Goal: Task Accomplishment & Management: Manage account settings

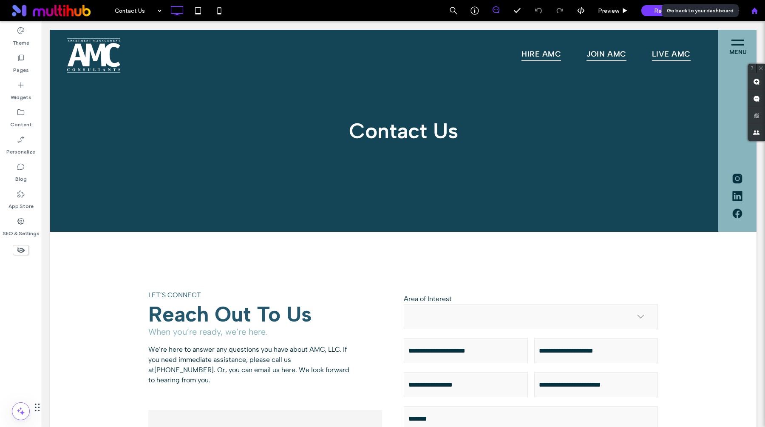
click at [757, 15] on div at bounding box center [754, 10] width 21 height 21
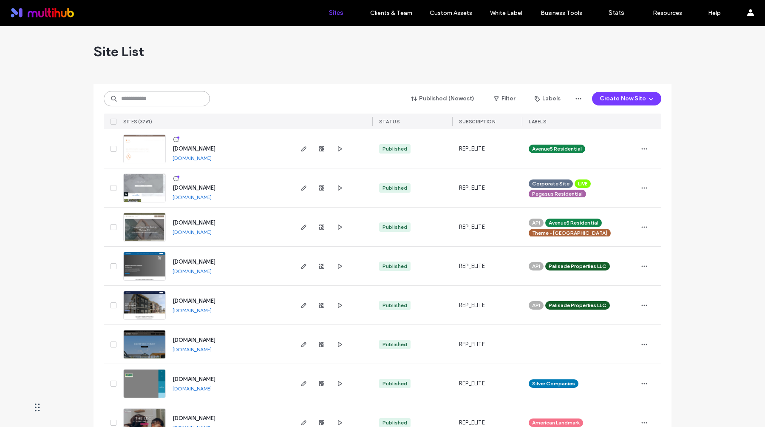
click at [160, 98] on input at bounding box center [157, 98] width 106 height 15
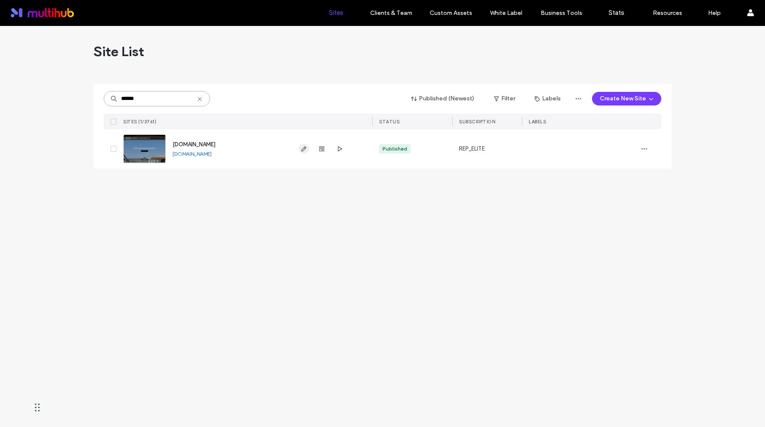
type input "******"
click at [299, 148] on span "button" at bounding box center [304, 149] width 10 height 10
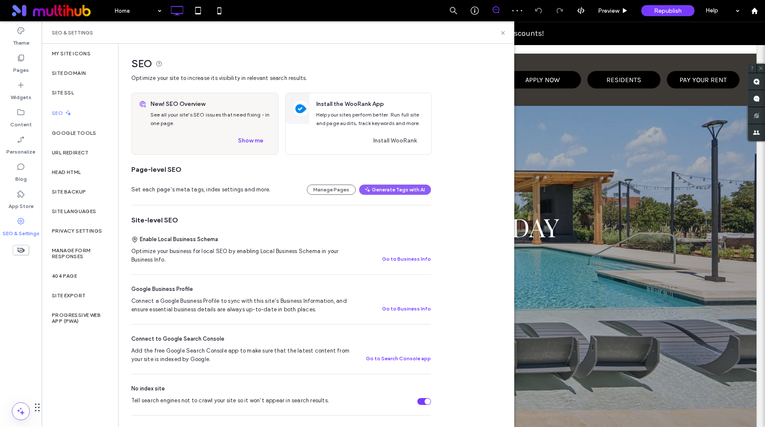
scroll to position [145, 0]
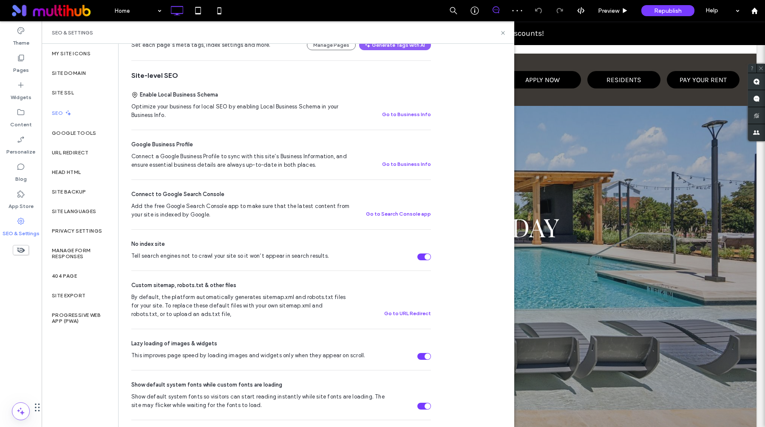
click at [428, 258] on div "Tell search engines not to crawl your site so it won’t appear in search results." at bounding box center [428, 257] width 6 height 6
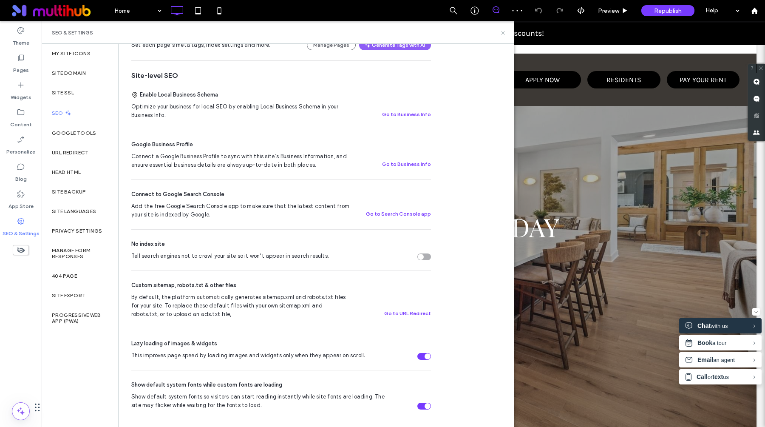
click at [504, 31] on icon at bounding box center [503, 33] width 6 height 6
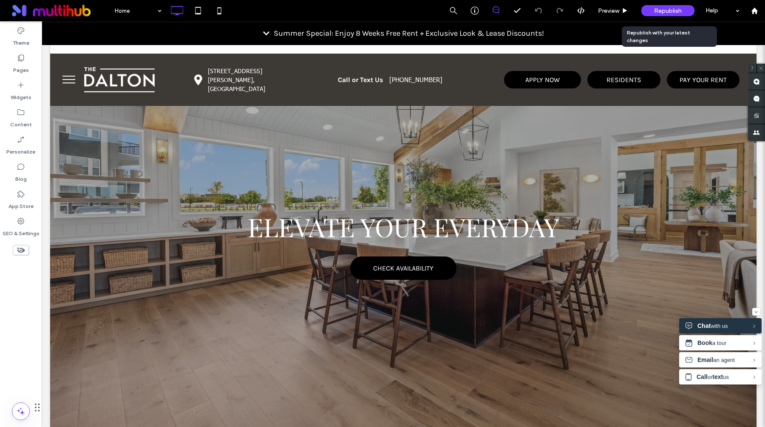
click at [675, 10] on span "Republish" at bounding box center [668, 10] width 28 height 7
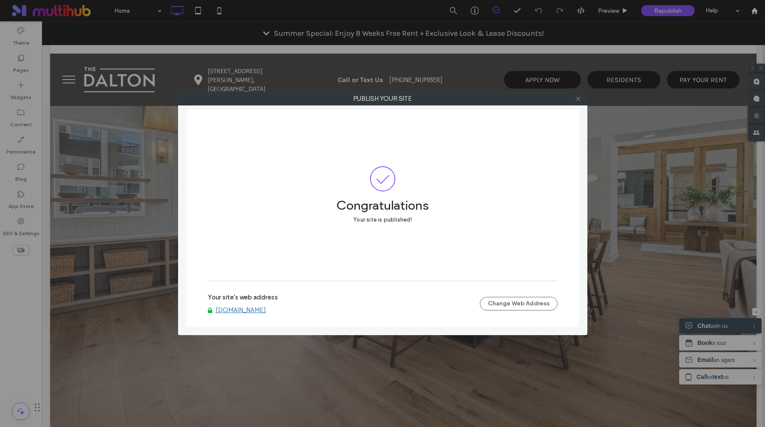
click at [577, 98] on icon at bounding box center [578, 99] width 6 height 6
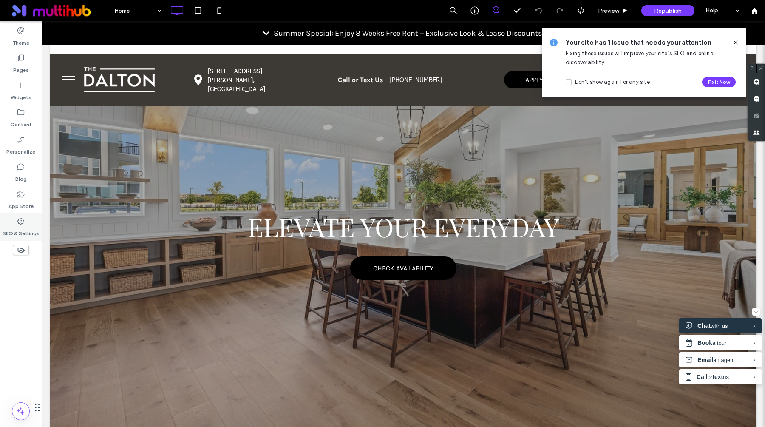
click at [25, 236] on label "SEO & Settings" at bounding box center [21, 231] width 37 height 12
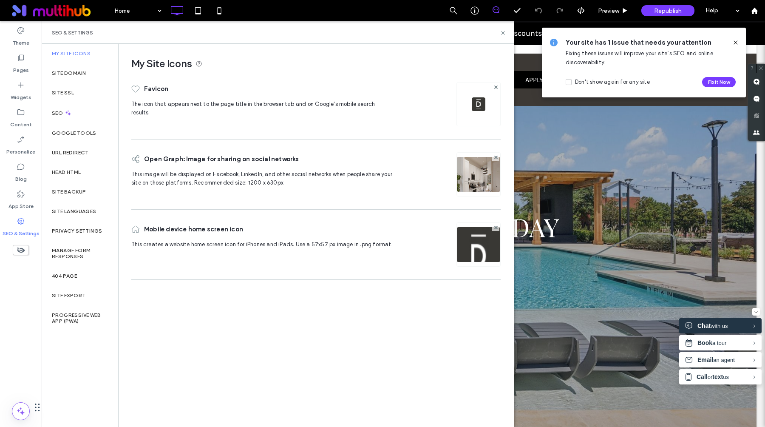
click at [732, 41] on icon at bounding box center [735, 42] width 7 height 7
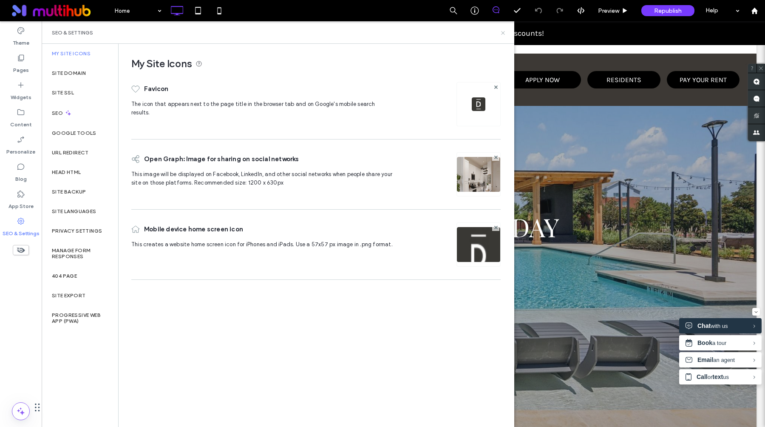
click at [504, 33] on icon at bounding box center [503, 33] width 6 height 6
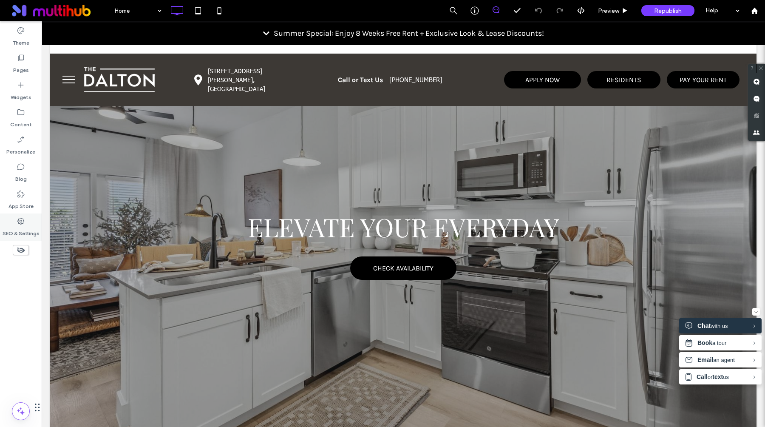
click at [21, 227] on label "SEO & Settings" at bounding box center [21, 231] width 37 height 12
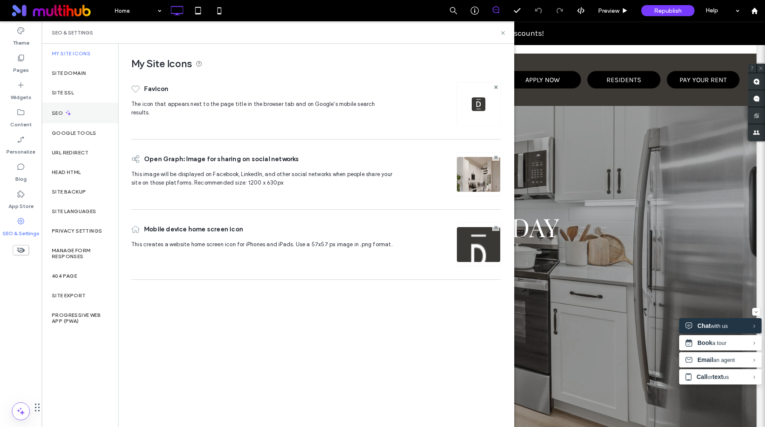
click at [77, 105] on div "SEO" at bounding box center [80, 112] width 77 height 21
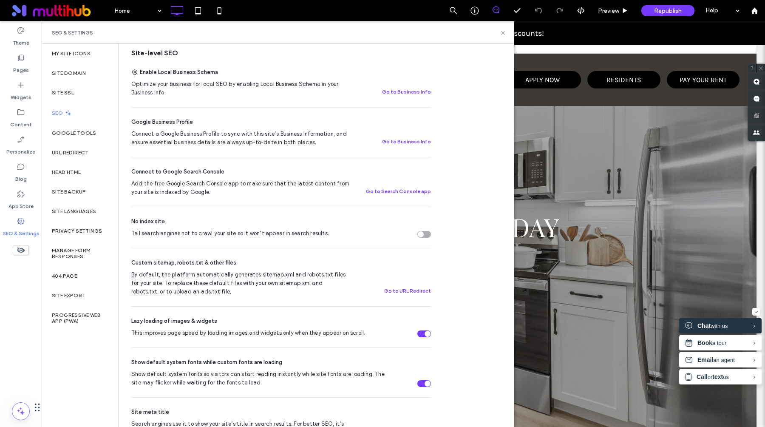
scroll to position [0, 0]
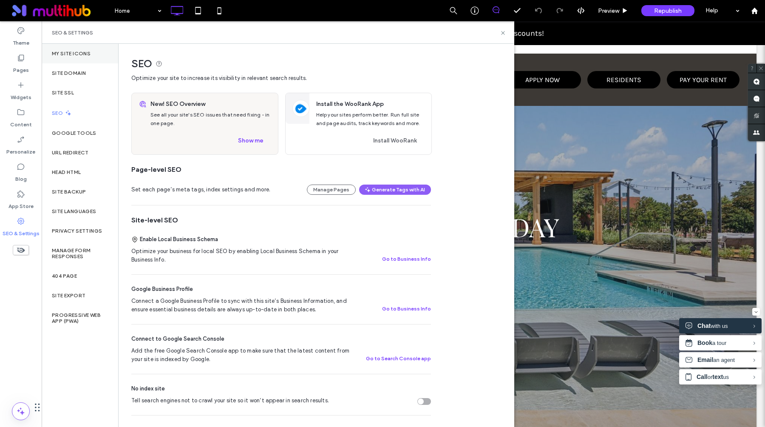
click at [79, 53] on label "My Site Icons" at bounding box center [71, 54] width 39 height 6
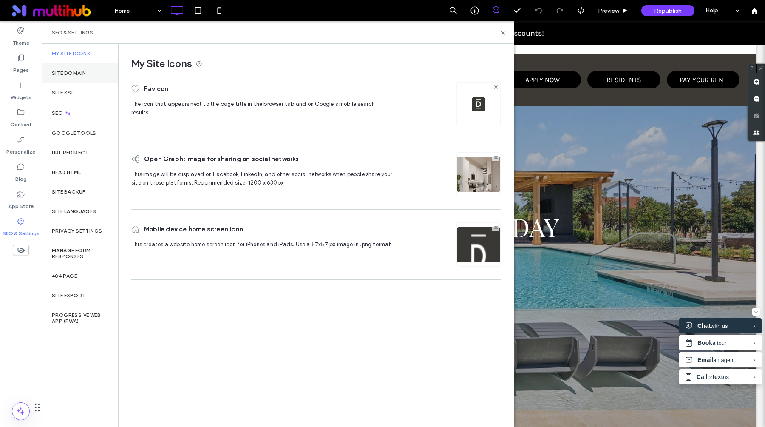
click at [76, 79] on div "Site Domain" at bounding box center [80, 73] width 77 height 20
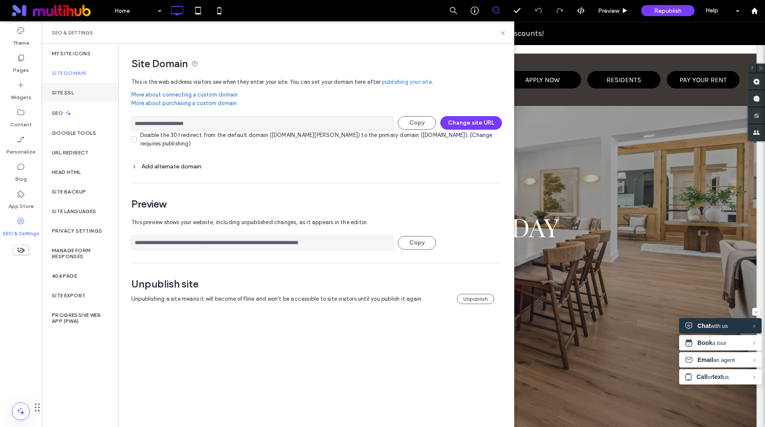
click at [75, 91] on div "Site SSL" at bounding box center [80, 93] width 77 height 20
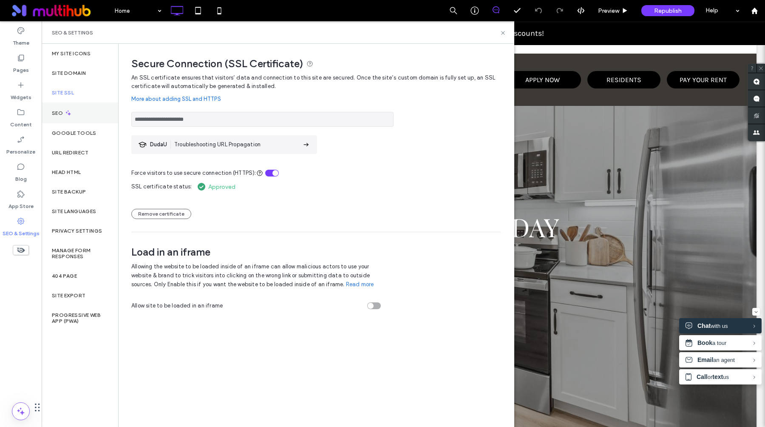
click at [77, 110] on div "SEO" at bounding box center [80, 112] width 77 height 21
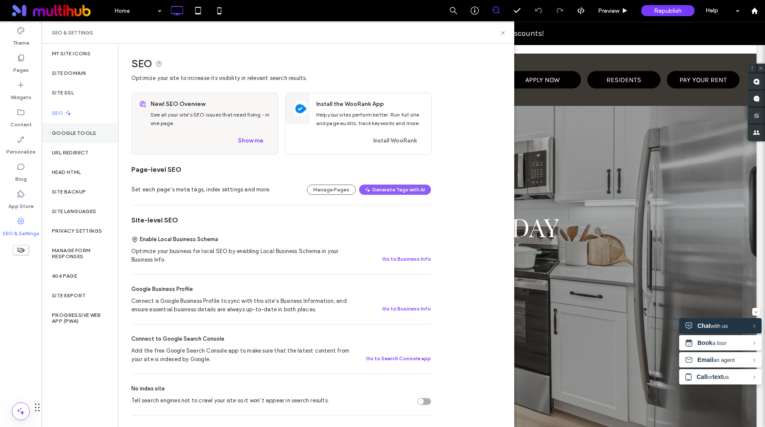
click at [78, 133] on label "Google Tools" at bounding box center [74, 133] width 45 height 6
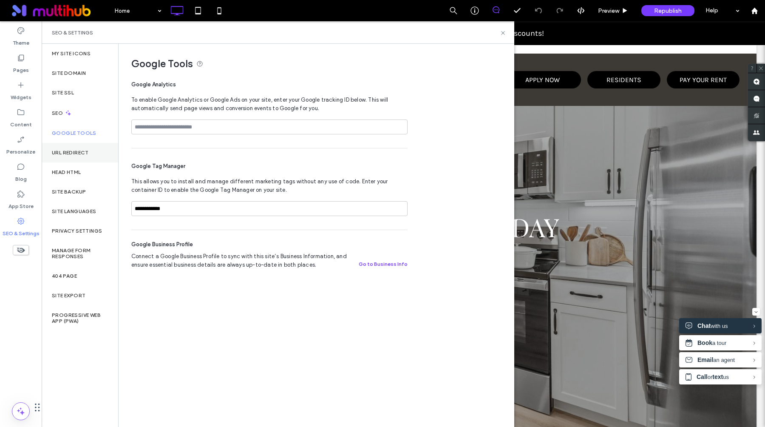
click at [79, 161] on div "URL Redirect" at bounding box center [80, 153] width 77 height 20
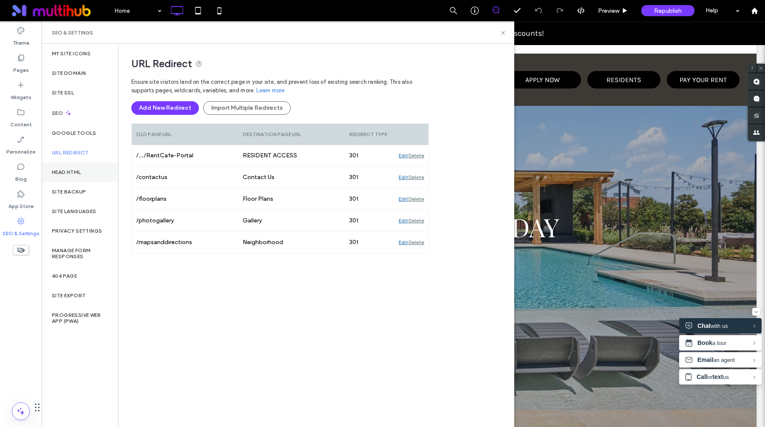
click at [80, 176] on div "Head HTML" at bounding box center [80, 172] width 77 height 20
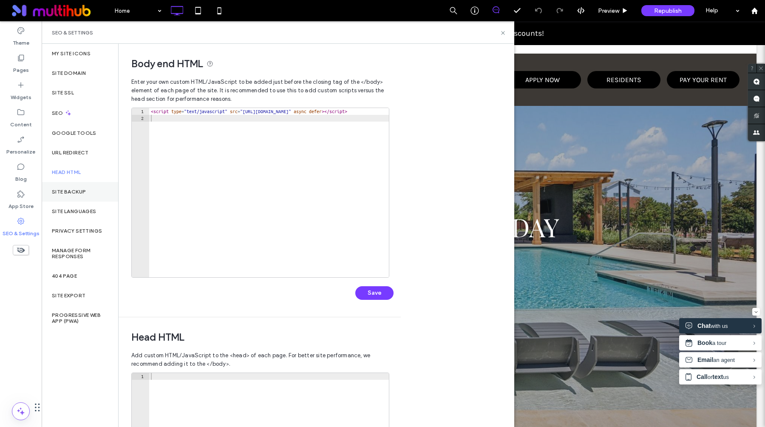
click at [79, 192] on label "Site Backup" at bounding box center [69, 192] width 34 height 6
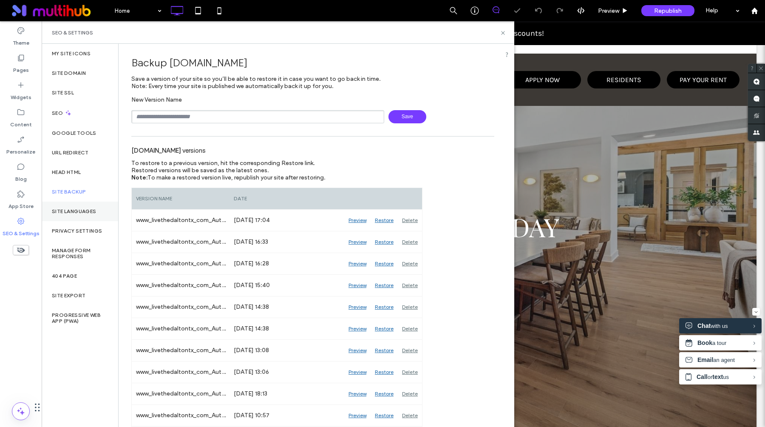
click at [79, 212] on label "Site Languages" at bounding box center [74, 211] width 45 height 6
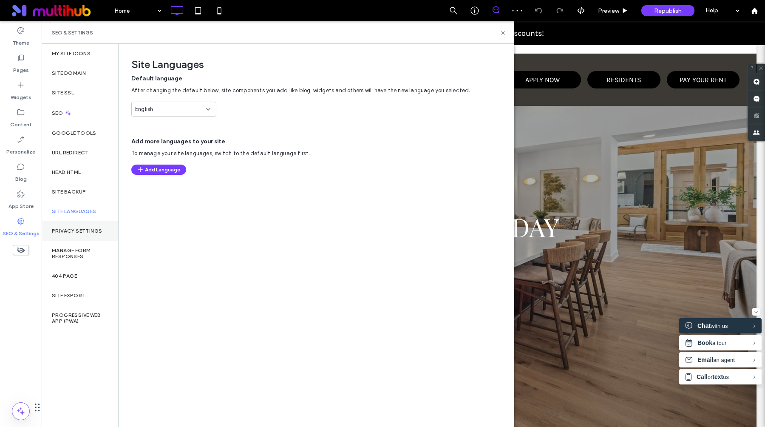
click at [79, 227] on div "Privacy Settings" at bounding box center [80, 231] width 77 height 20
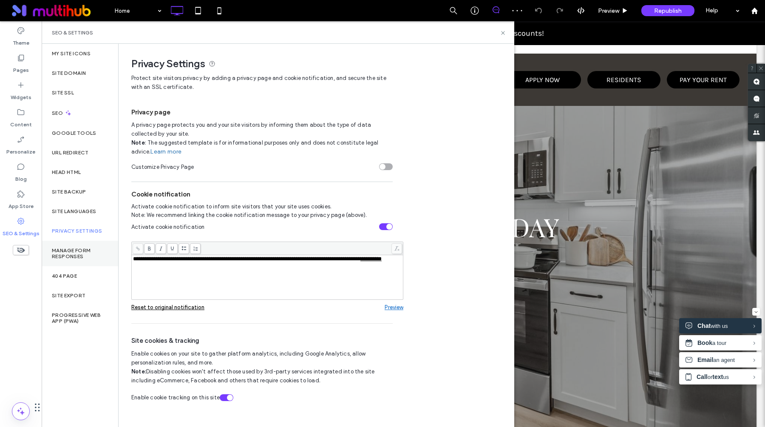
click at [78, 247] on div "Manage Form Responses" at bounding box center [80, 254] width 77 height 26
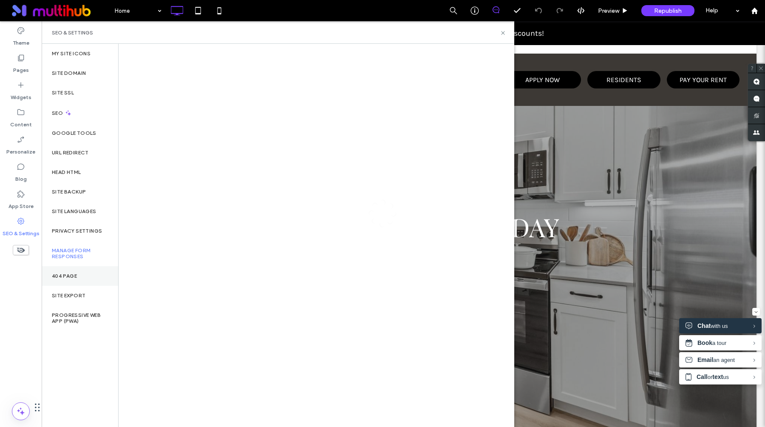
click at [78, 283] on div "404 Page" at bounding box center [80, 276] width 77 height 20
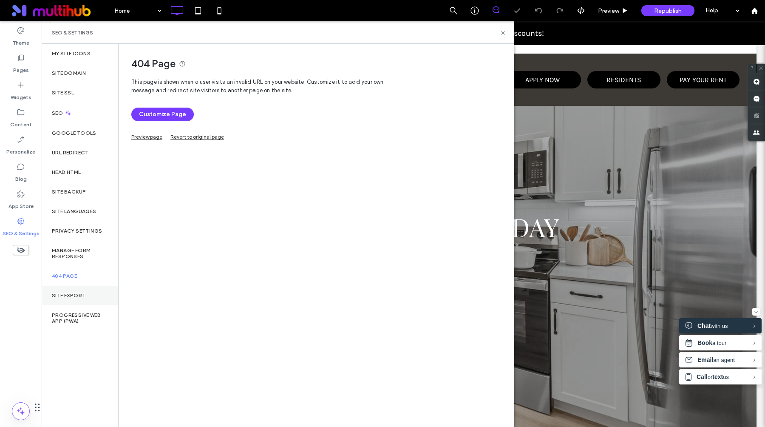
click at [78, 300] on div "Site Export" at bounding box center [80, 296] width 77 height 20
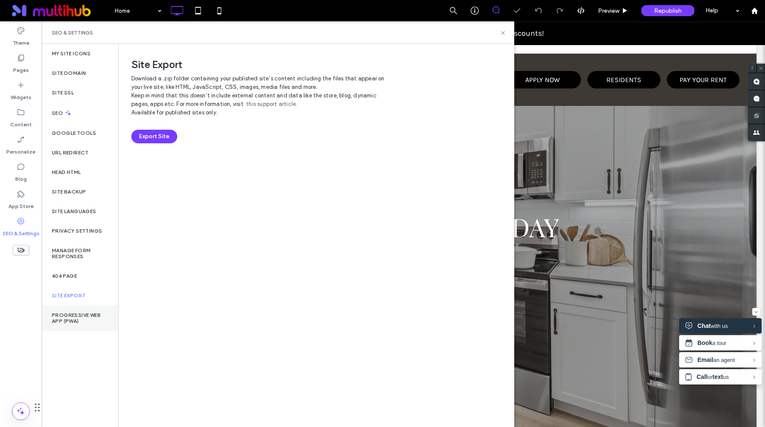
click at [78, 317] on label "Progressive Web App (PWA)" at bounding box center [80, 318] width 56 height 12
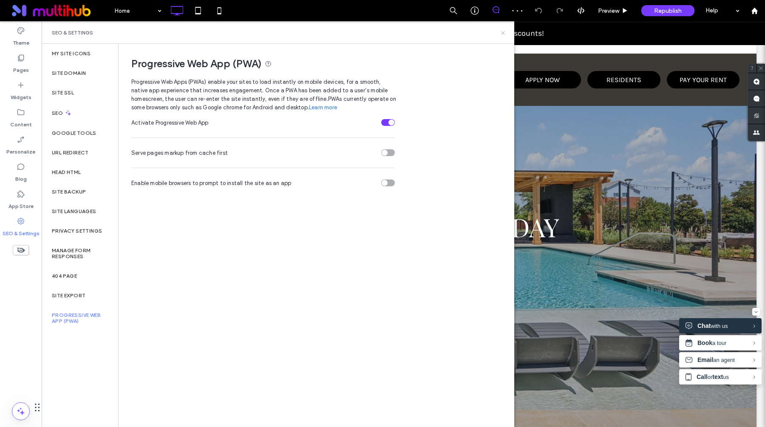
click at [504, 34] on icon at bounding box center [503, 33] width 6 height 6
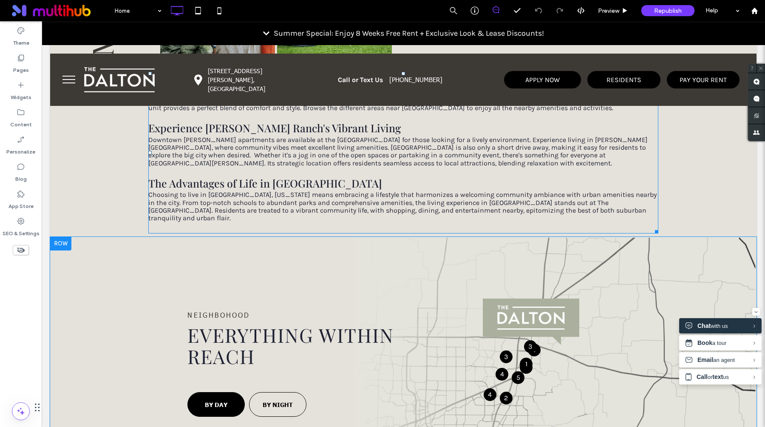
scroll to position [1068, 0]
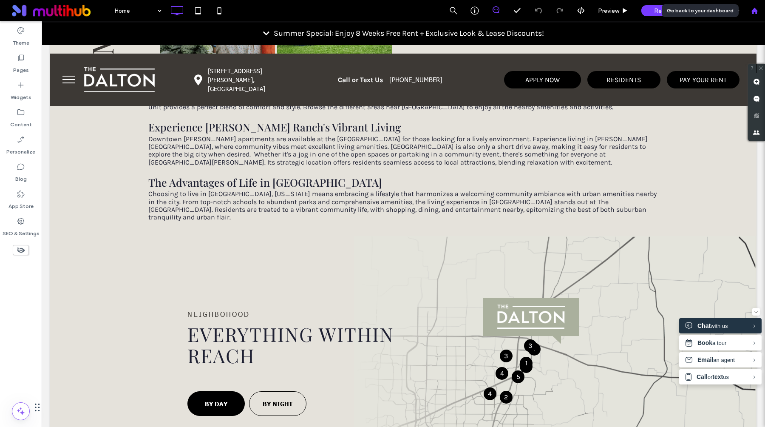
click at [754, 12] on icon at bounding box center [754, 10] width 7 height 7
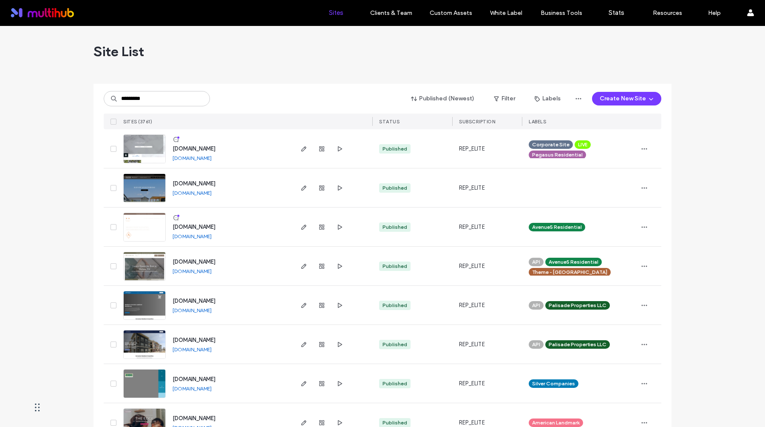
type input "*********"
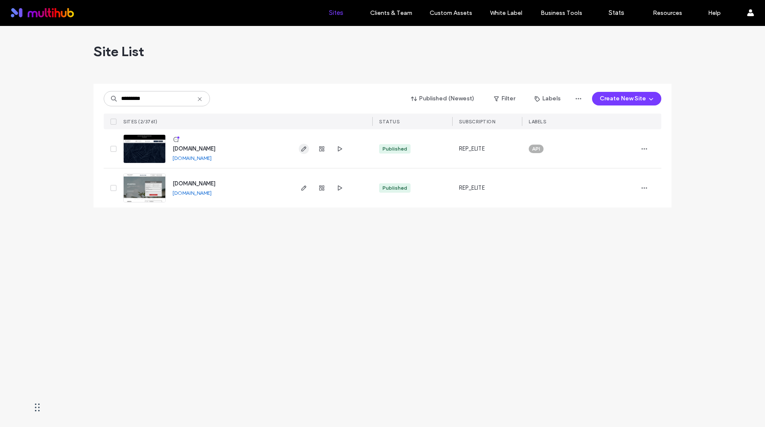
click at [304, 151] on icon "button" at bounding box center [303, 148] width 7 height 7
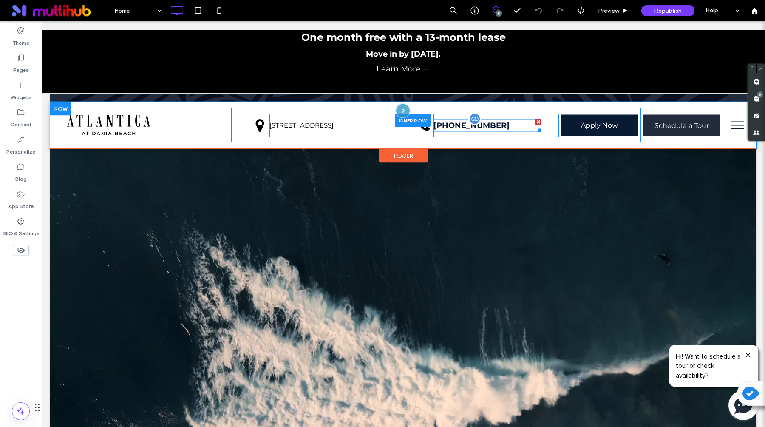
click at [449, 125] on span "[PHONE_NUMBER]" at bounding box center [472, 124] width 76 height 9
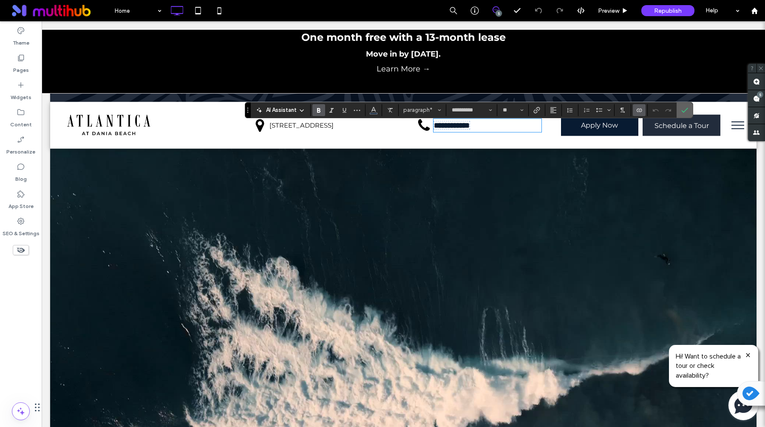
click at [681, 111] on icon "Confirm" at bounding box center [684, 110] width 7 height 7
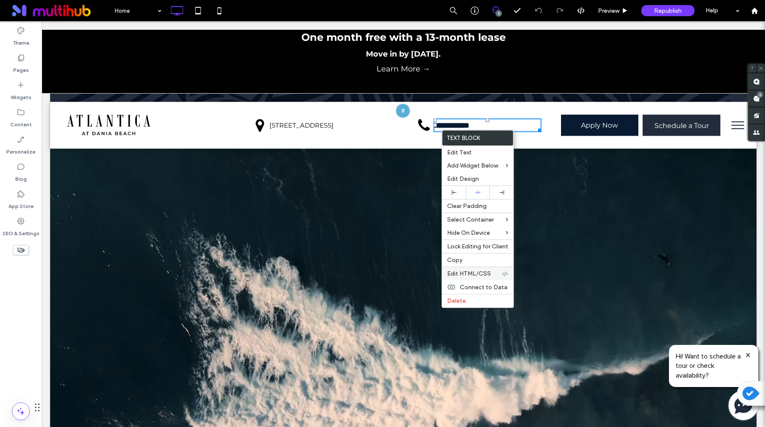
click at [471, 275] on span "Edit HTML/CSS" at bounding box center [469, 273] width 44 height 7
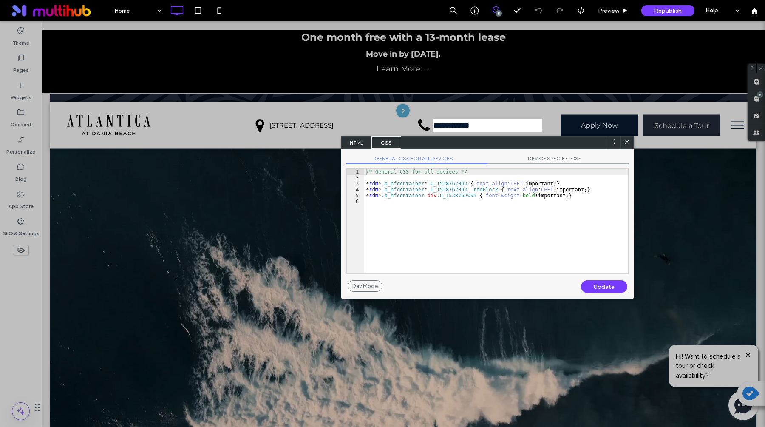
click at [359, 144] on span "HTML" at bounding box center [357, 142] width 30 height 13
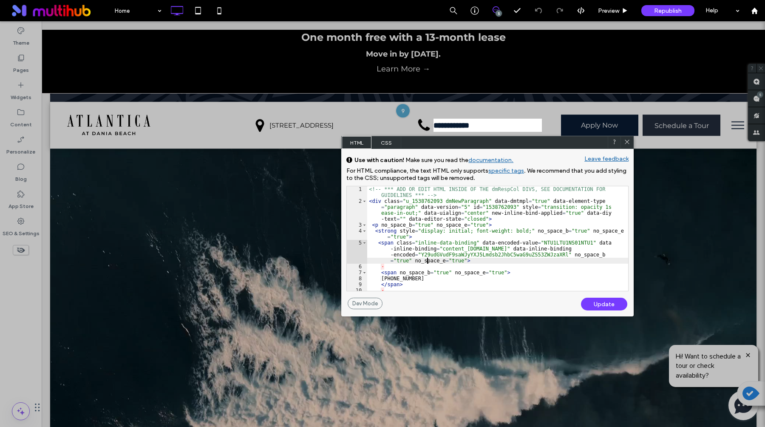
scroll to position [1, 0]
click at [427, 262] on div "<!-- *** ADD OR EDIT HTML INSIDE OF THE dmRespCol DIVS, SEE DOCUMENTATION FOR G…" at bounding box center [497, 247] width 261 height 122
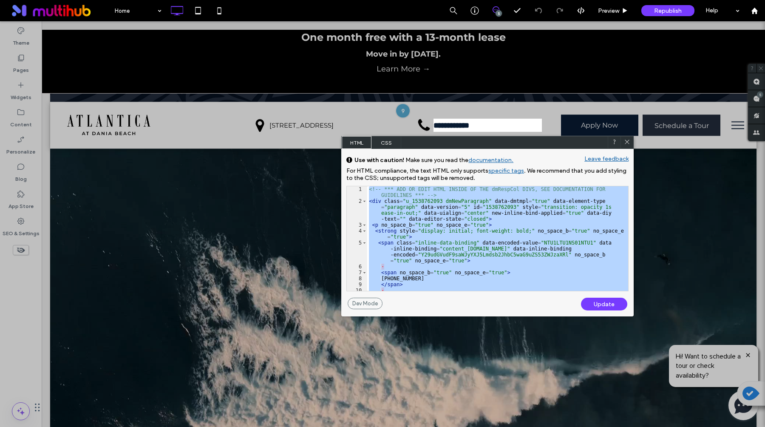
click at [450, 223] on div "<!-- *** ADD OR EDIT HTML INSIDE OF THE dmRespCol DIVS, SEE DOCUMENTATION FOR G…" at bounding box center [497, 247] width 261 height 122
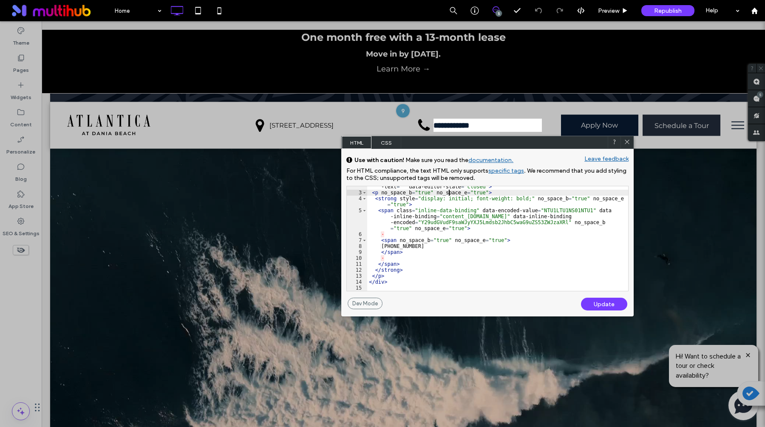
scroll to position [0, 0]
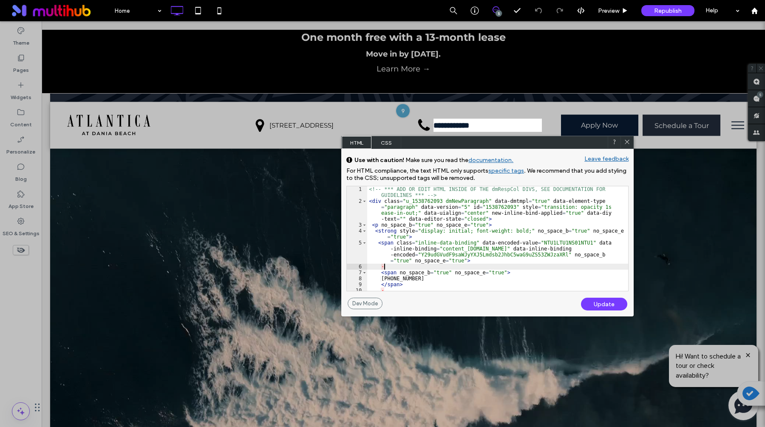
click at [490, 266] on div "<!-- *** ADD OR EDIT HTML INSIDE OF THE dmRespCol DIVS, SEE DOCUMENTATION FOR G…" at bounding box center [497, 247] width 261 height 122
click at [483, 256] on div "<!-- *** ADD OR EDIT HTML INSIDE OF THE dmRespCol DIVS, SEE DOCUMENTATION FOR G…" at bounding box center [497, 247] width 261 height 122
click at [431, 201] on div "<!-- *** ADD OR EDIT HTML INSIDE OF THE dmRespCol DIVS, SEE DOCUMENTATION FOR G…" at bounding box center [497, 247] width 261 height 122
click at [528, 209] on div "<!-- *** ADD OR EDIT HTML INSIDE OF THE dmRespCol DIVS, SEE DOCUMENTATION FOR G…" at bounding box center [497, 247] width 261 height 122
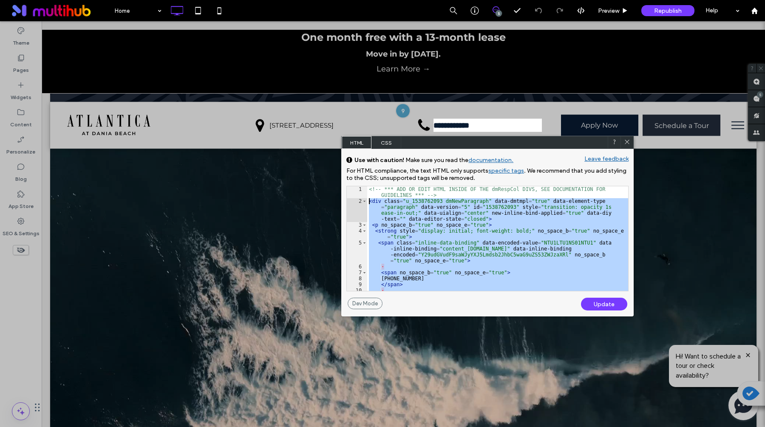
drag, startPoint x: 408, startPoint y: 284, endPoint x: 368, endPoint y: 204, distance: 90.1
click at [368, 204] on div "<!-- *** ADD OR EDIT HTML INSIDE OF THE dmRespCol DIVS, SEE DOCUMENTATION FOR G…" at bounding box center [497, 247] width 261 height 122
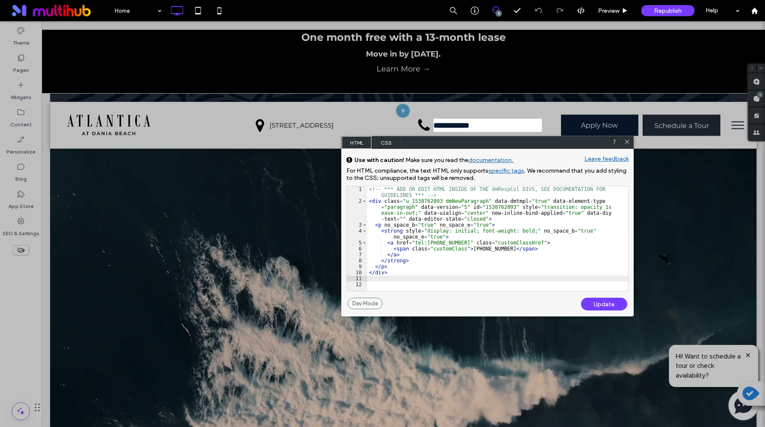
scroll to position [32, 0]
click at [619, 306] on div "Update" at bounding box center [604, 304] width 46 height 13
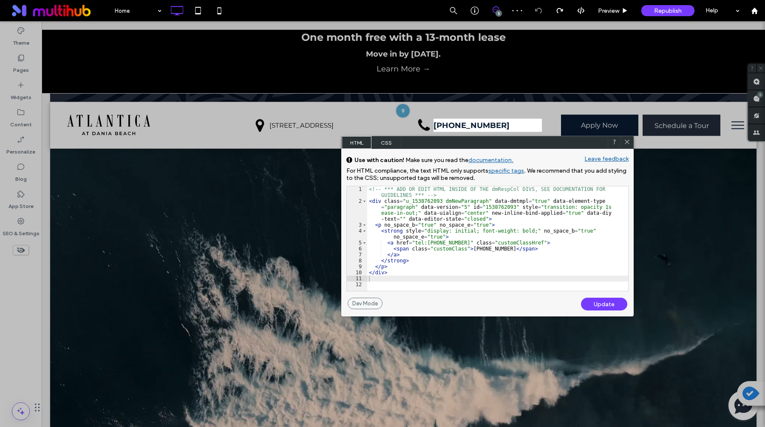
scroll to position [0, 0]
click at [560, 275] on div "<!-- *** ADD OR EDIT HTML INSIDE OF THE dmRespCol DIVS, SEE DOCUMENTATION FOR G…" at bounding box center [497, 247] width 261 height 122
click at [626, 145] on icon at bounding box center [627, 142] width 6 height 6
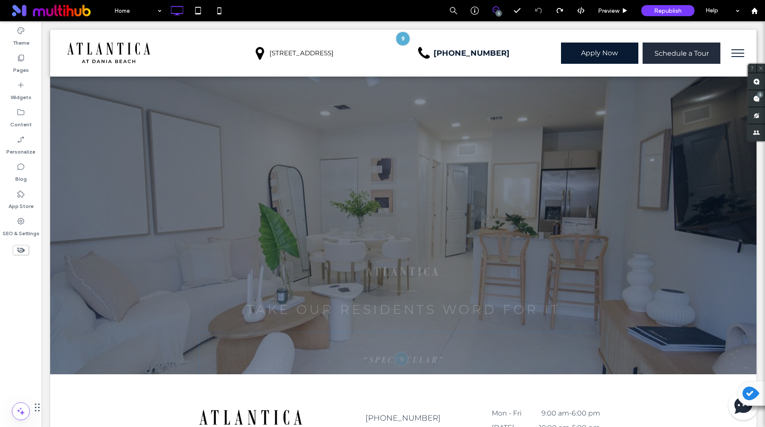
scroll to position [1560, 0]
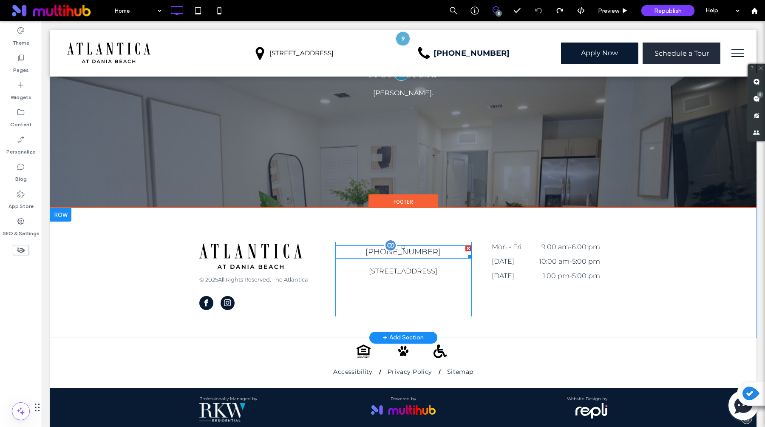
click at [422, 247] on span "[PHONE_NUMBER]" at bounding box center [403, 251] width 75 height 9
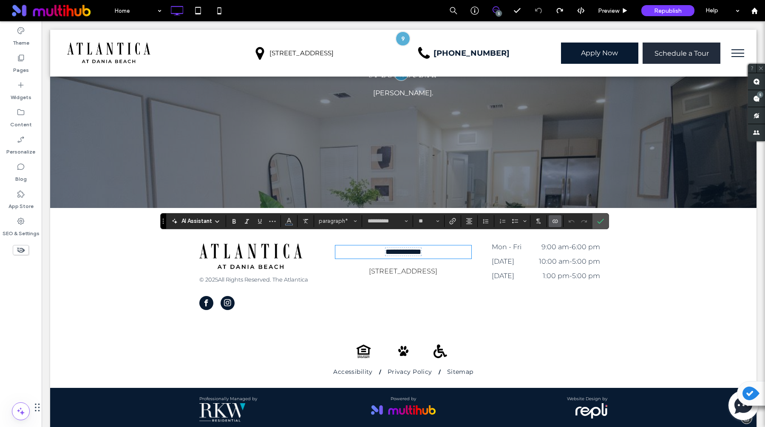
click at [426, 323] on div "**********" at bounding box center [403, 273] width 706 height 130
click at [518, 281] on div "Mon - Fri 9:00 am - 6:00 pm [DATE] 10:00 am - 5:00 pm [DATE] 1:00 pm - 5:00 pm …" at bounding box center [539, 279] width 136 height 74
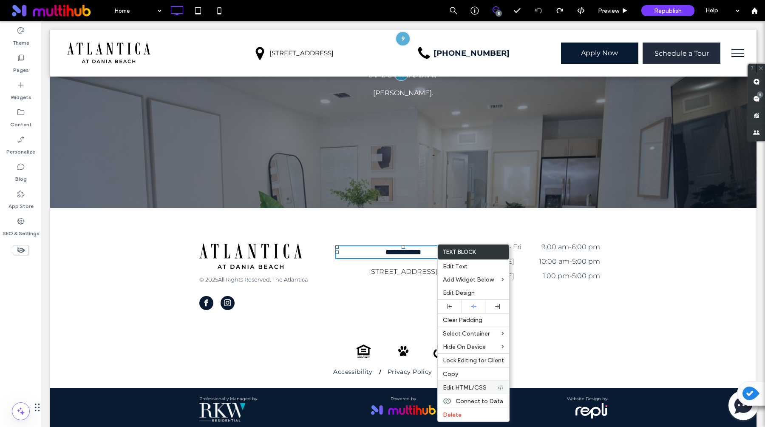
click at [474, 391] on div "Edit HTML/CSS" at bounding box center [473, 387] width 71 height 14
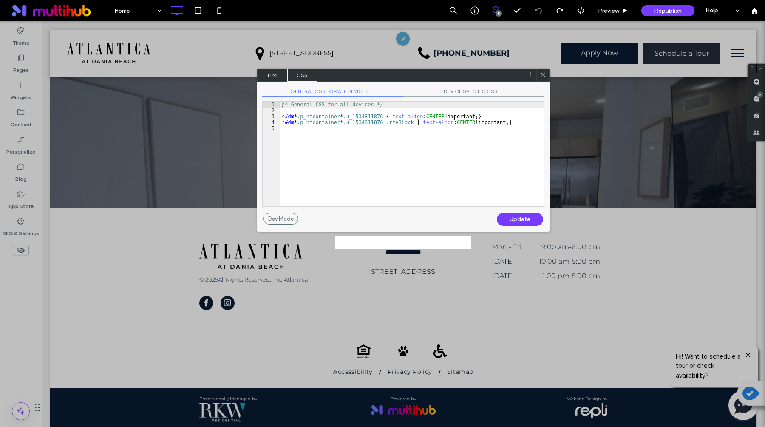
click at [276, 76] on span "HTML" at bounding box center [273, 75] width 30 height 13
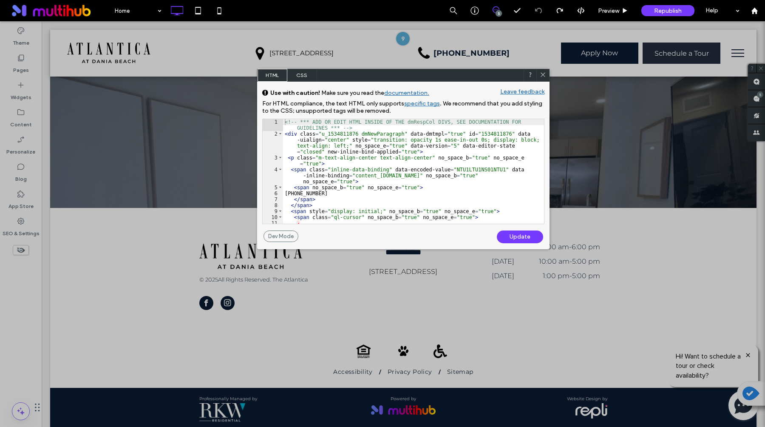
click at [350, 157] on div "<!-- *** ADD OR EDIT HTML INSIDE OF THE dmRespCol DIVS, SEE DOCUMENTATION FOR G…" at bounding box center [413, 180] width 261 height 122
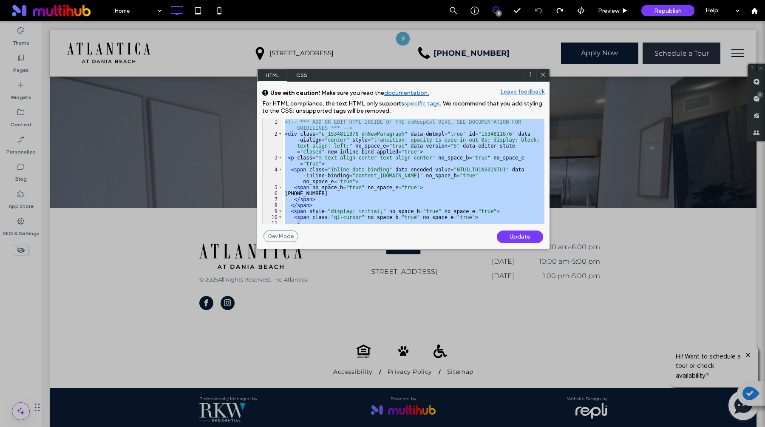
click at [374, 203] on div "<!-- *** ADD OR EDIT HTML INSIDE OF THE dmRespCol DIVS, SEE DOCUMENTATION FOR G…" at bounding box center [413, 180] width 261 height 122
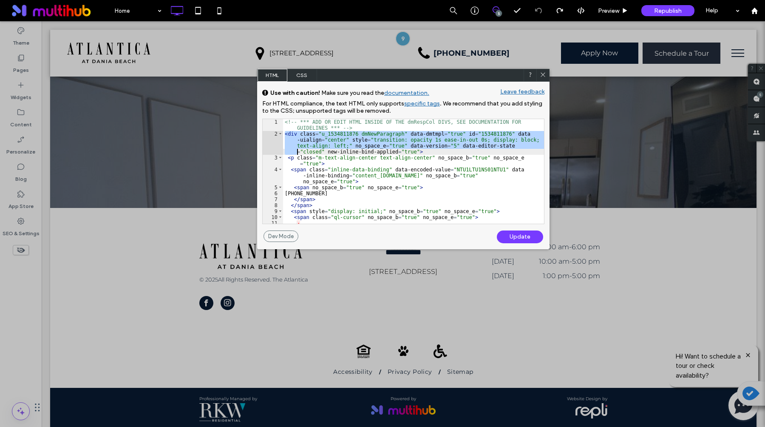
scroll to position [32, 0]
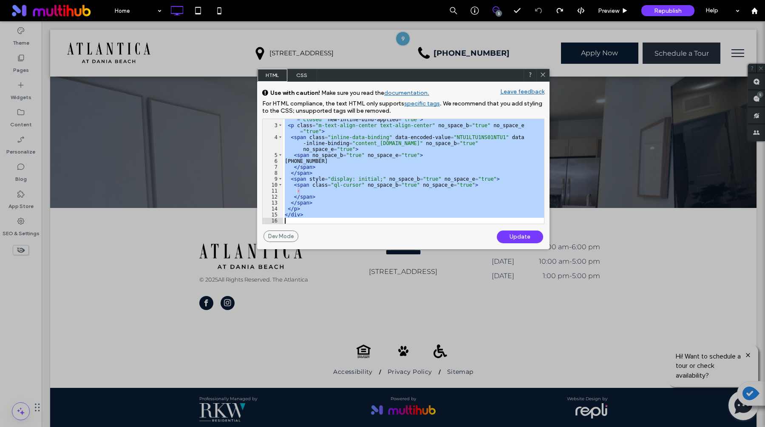
drag, startPoint x: 284, startPoint y: 132, endPoint x: 360, endPoint y: 346, distance: 227.3
click at [360, 346] on body ".wqwq-1{fill:#231f20;} .cls-1q, .cls-2q { fill-rule: evenodd; } .cls-2q { fill:…" at bounding box center [382, 213] width 765 height 427
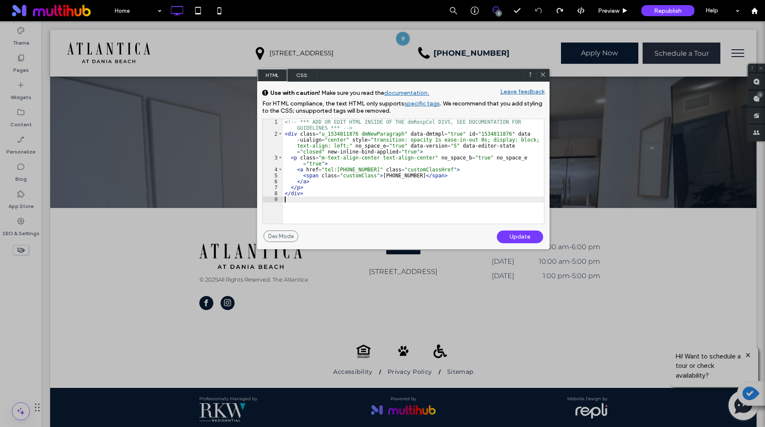
click at [524, 238] on div "Update" at bounding box center [520, 236] width 46 height 13
click at [513, 235] on div "Update" at bounding box center [520, 236] width 46 height 13
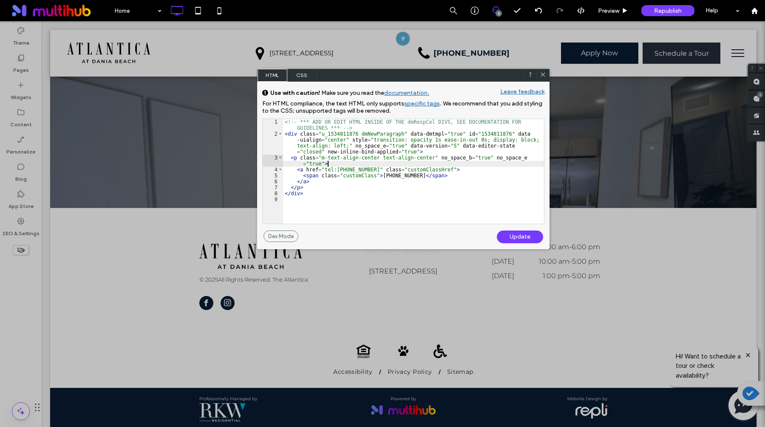
click at [512, 165] on div "<!-- *** ADD OR EDIT HTML INSIDE OF THE dmRespCol DIVS, SEE DOCUMENTATION FOR G…" at bounding box center [413, 180] width 261 height 122
click at [463, 217] on div "<!-- *** ADD OR EDIT HTML INSIDE OF THE dmRespCol DIVS, SEE DOCUMENTATION FOR G…" at bounding box center [413, 180] width 261 height 122
click at [500, 236] on div "Update" at bounding box center [520, 236] width 46 height 13
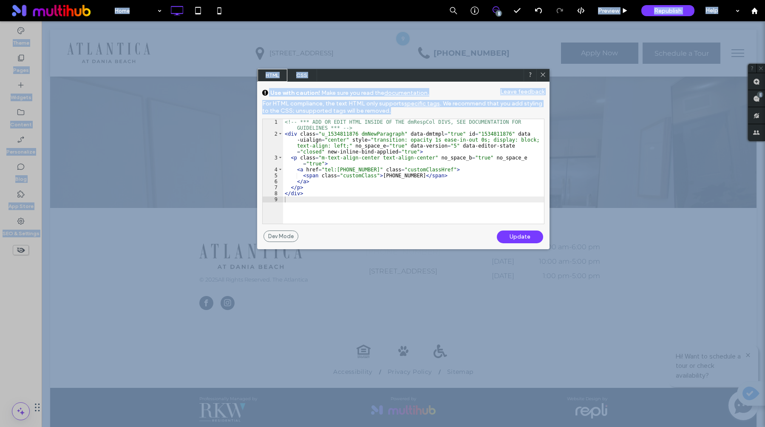
click at [500, 236] on div "Update" at bounding box center [520, 236] width 46 height 13
click at [512, 237] on div "Update" at bounding box center [520, 236] width 46 height 13
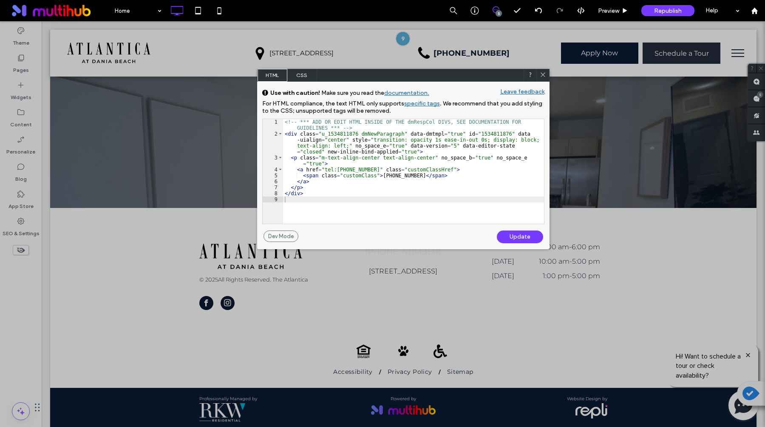
click at [544, 74] on icon at bounding box center [543, 74] width 6 height 6
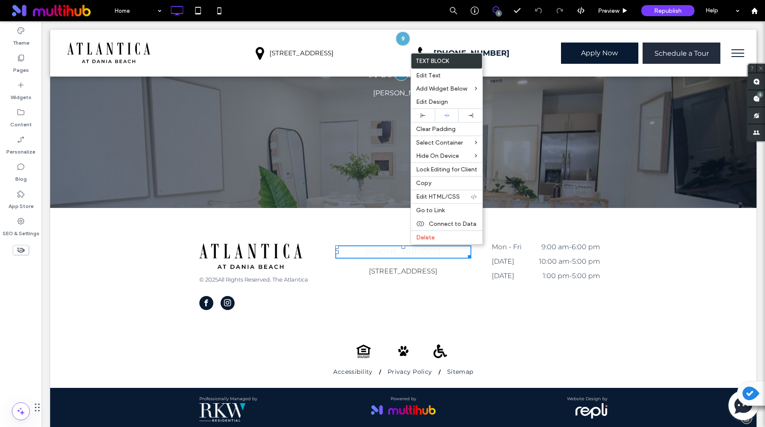
click at [386, 247] on span "[PHONE_NUMBER]" at bounding box center [403, 251] width 75 height 9
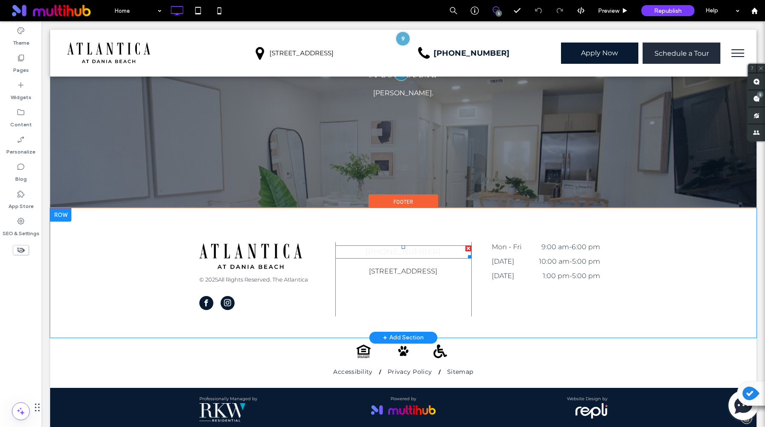
click at [402, 247] on span "[PHONE_NUMBER]" at bounding box center [403, 251] width 75 height 9
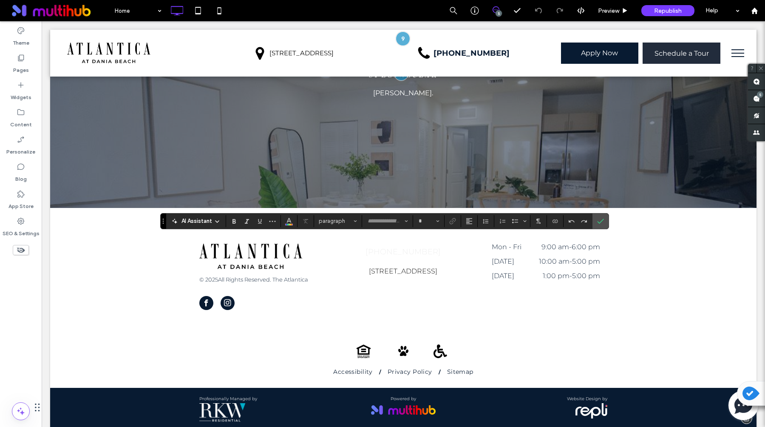
type input "**********"
type input "**"
click at [404, 248] on link "**********" at bounding box center [403, 252] width 40 height 8
click at [565, 337] on div "Click To Paste Click To Paste Click To Paste Accessibility Privacy Policy Sitem…" at bounding box center [403, 358] width 408 height 42
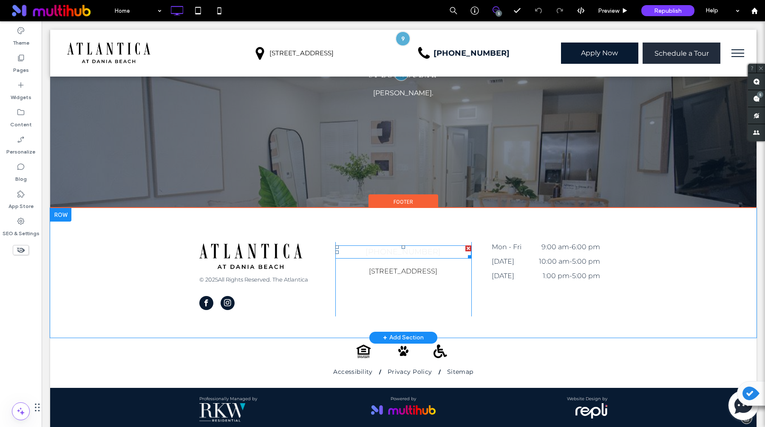
click at [427, 247] on p "[PHONE_NUMBER]" at bounding box center [403, 251] width 136 height 11
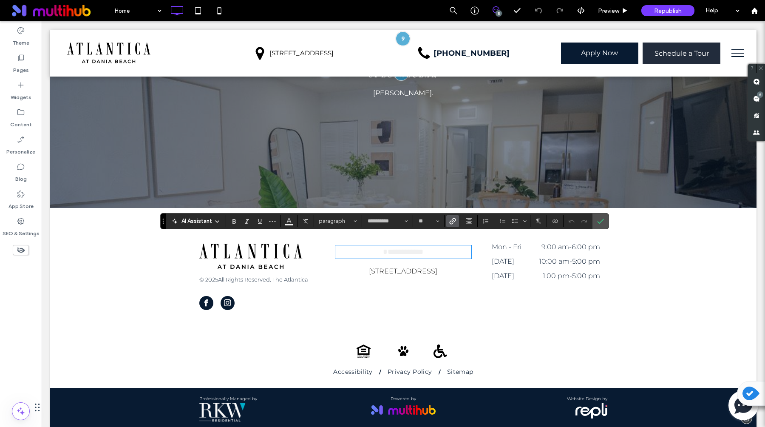
click at [454, 220] on use "Link" at bounding box center [452, 221] width 6 height 6
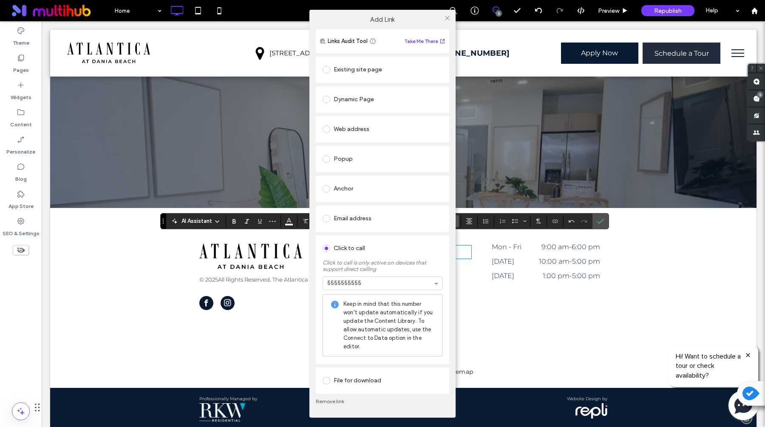
click at [558, 219] on div "Add Link Links Audit Tool Take Me There Existing site page Dynamic Page Web add…" at bounding box center [382, 213] width 765 height 427
click at [524, 326] on div "Add Link Links Audit Tool Take Me There Existing site page Dynamic Page Web add…" at bounding box center [382, 213] width 765 height 427
click at [512, 323] on div "Add Link Links Audit Tool Take Me There Existing site page Dynamic Page Web add…" at bounding box center [382, 213] width 765 height 427
click at [451, 22] on div at bounding box center [447, 18] width 13 height 13
click at [449, 20] on icon at bounding box center [447, 18] width 6 height 6
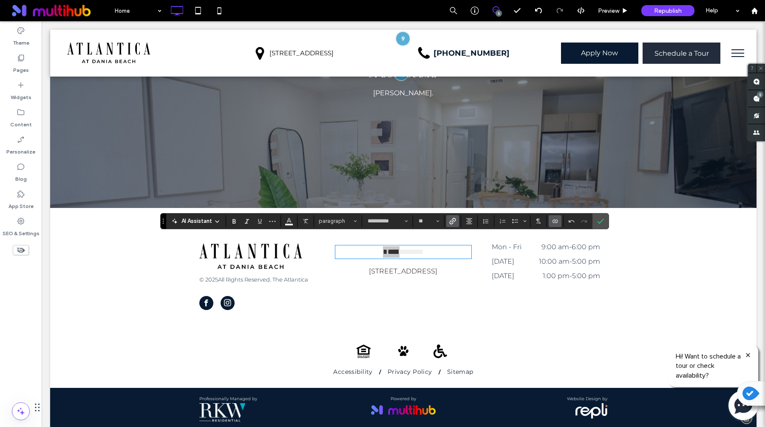
click at [550, 223] on label "Connect To Data" at bounding box center [555, 221] width 13 height 12
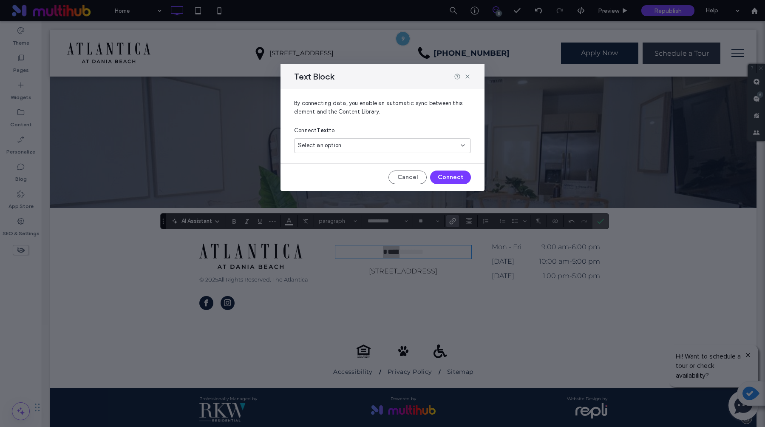
click at [391, 141] on div "Select an option" at bounding box center [382, 145] width 177 height 15
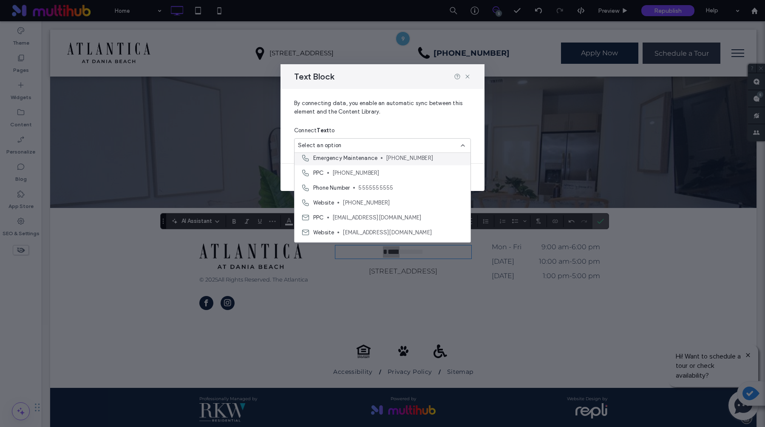
scroll to position [1071, 0]
click at [376, 188] on span "[PHONE_NUMBER]" at bounding box center [403, 190] width 121 height 9
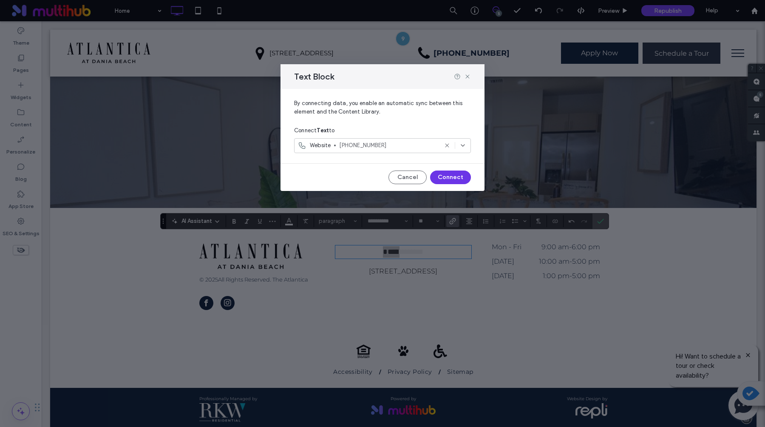
click at [454, 180] on button "Connect" at bounding box center [450, 177] width 41 height 14
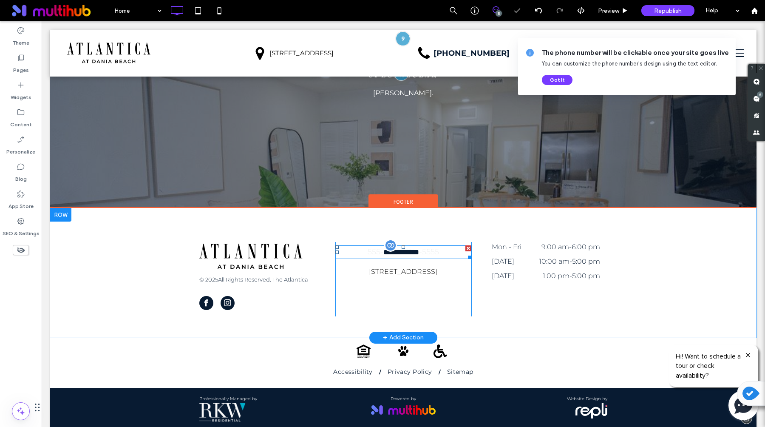
click at [439, 247] on link "-5555" at bounding box center [429, 251] width 20 height 9
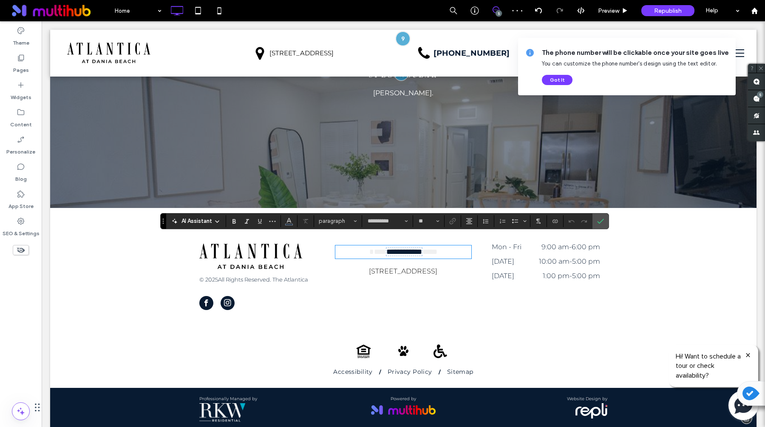
click at [470, 281] on div "**********" at bounding box center [403, 279] width 136 height 74
click at [607, 223] on section at bounding box center [600, 220] width 16 height 15
click at [597, 221] on icon "Confirm" at bounding box center [600, 221] width 7 height 7
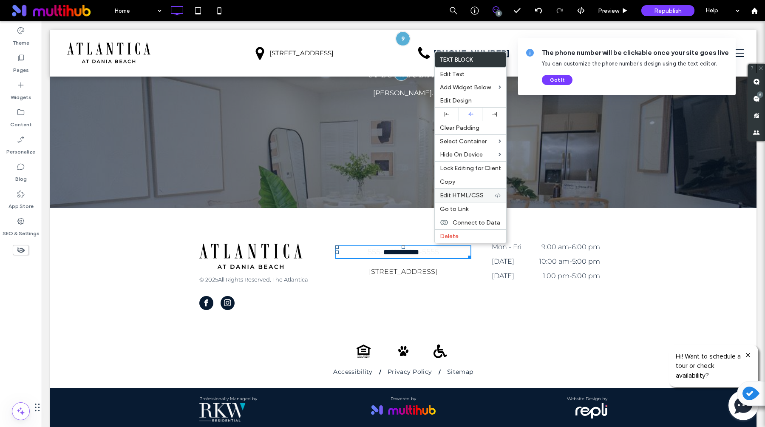
click at [473, 191] on div "Edit HTML/CSS" at bounding box center [470, 195] width 71 height 14
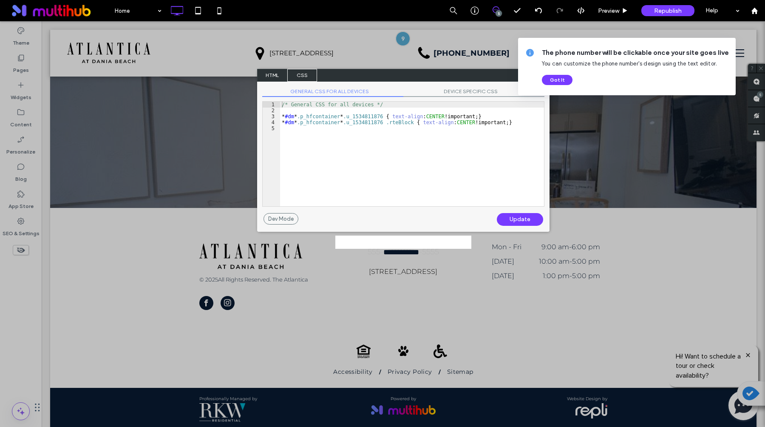
click at [277, 78] on span "HTML" at bounding box center [273, 75] width 30 height 13
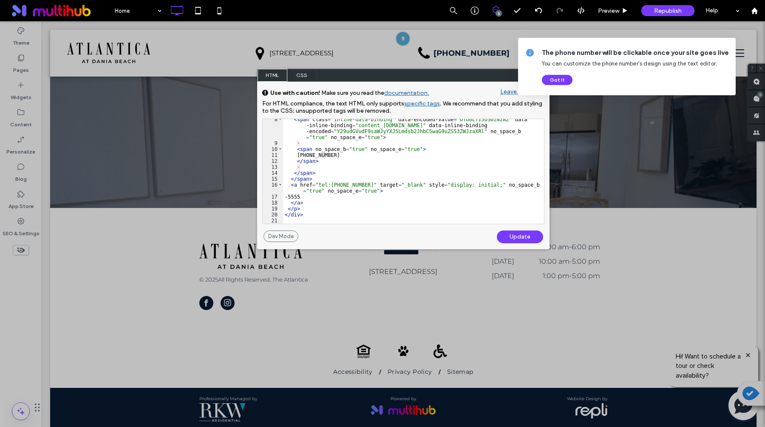
scroll to position [1, 0]
drag, startPoint x: 362, startPoint y: 185, endPoint x: 333, endPoint y: 185, distance: 29.3
click at [332, 185] on div "< span class = "inline-data-binding" data-encoded-value = "OTU0LTI5OS0zNzA2" da…" at bounding box center [413, 183] width 261 height 134
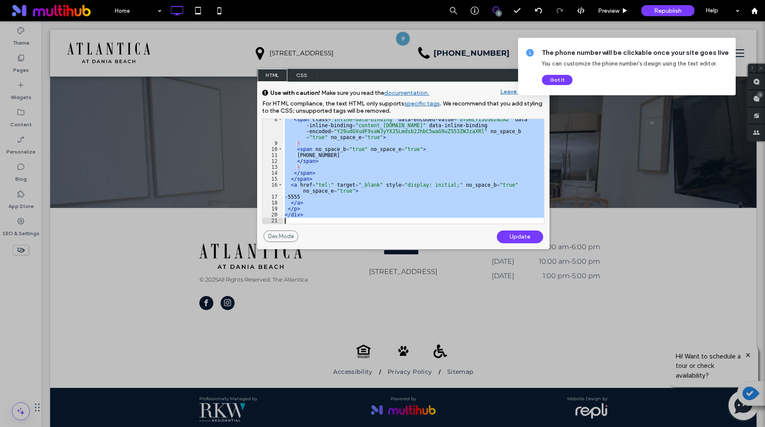
scroll to position [80, 0]
drag, startPoint x: 285, startPoint y: 133, endPoint x: 356, endPoint y: 290, distance: 172.3
click at [356, 290] on body ".wqwq-1{fill:#231f20;} .cls-1q, .cls-2q { fill-rule: evenodd; } .cls-2q { fill:…" at bounding box center [382, 213] width 765 height 427
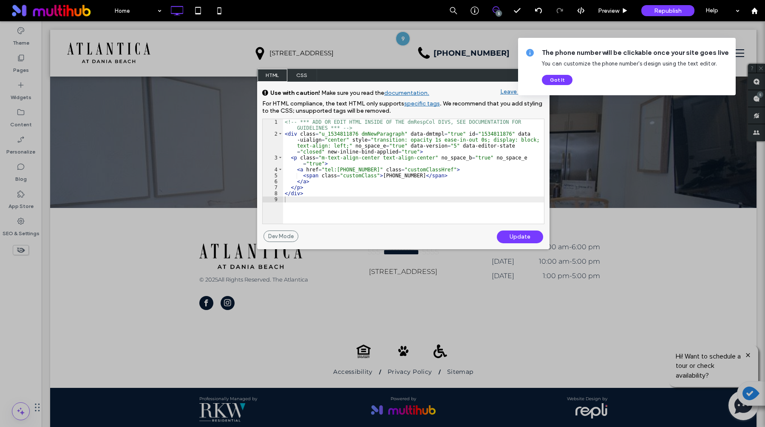
click at [510, 239] on div "Update" at bounding box center [520, 236] width 46 height 13
click at [517, 236] on div "Update" at bounding box center [520, 236] width 46 height 13
click at [563, 81] on button "Got It" at bounding box center [557, 80] width 31 height 10
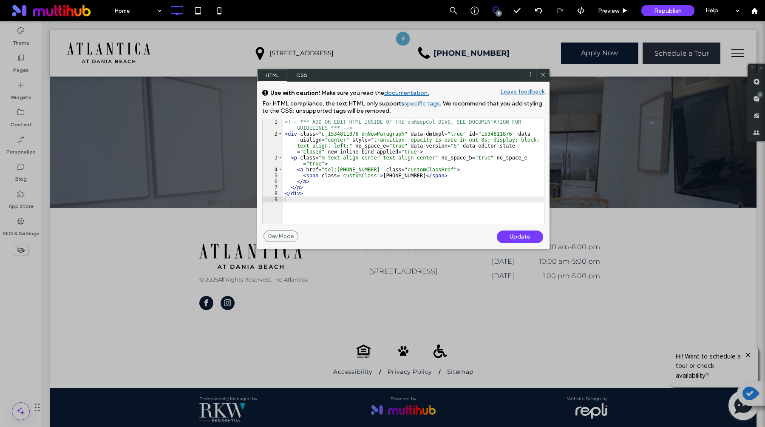
click at [521, 233] on div "Update" at bounding box center [520, 236] width 46 height 13
click at [519, 238] on div "Update" at bounding box center [520, 236] width 46 height 13
click at [517, 235] on div "Update" at bounding box center [520, 236] width 46 height 13
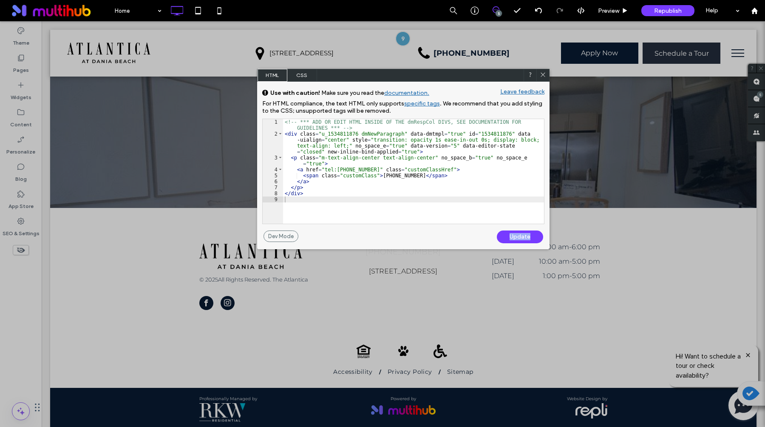
click at [517, 235] on div "Update" at bounding box center [520, 236] width 46 height 13
click at [445, 173] on div "<!-- *** ADD OR EDIT HTML INSIDE OF THE dmRespCol DIVS, SEE DOCUMENTATION FOR G…" at bounding box center [413, 180] width 261 height 122
click at [442, 168] on div "<!-- *** ADD OR EDIT HTML INSIDE OF THE dmRespCol DIVS, SEE DOCUMENTATION FOR G…" at bounding box center [413, 180] width 261 height 122
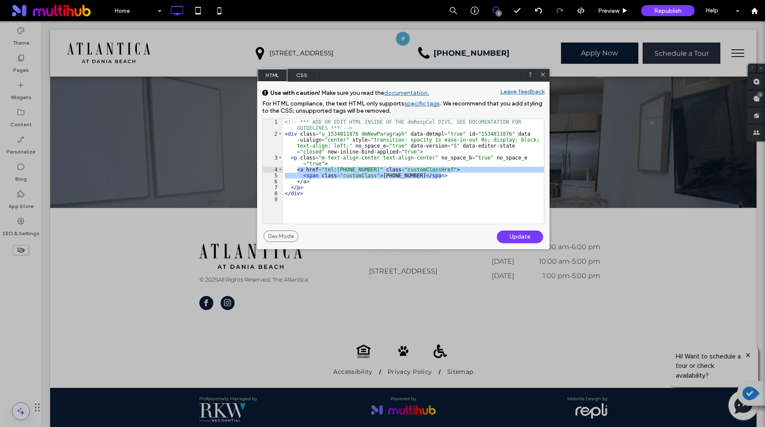
drag, startPoint x: 444, startPoint y: 175, endPoint x: 297, endPoint y: 168, distance: 147.6
click at [297, 168] on div "<!-- *** ADD OR EDIT HTML INSIDE OF THE dmRespCol DIVS, SEE DOCUMENTATION FOR G…" at bounding box center [413, 180] width 261 height 122
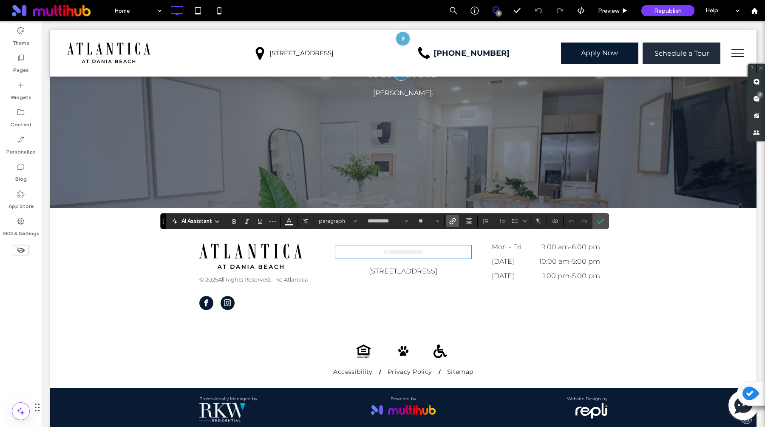
click at [473, 297] on div "Mon - Fri 9:00 am - 6:00 pm [DATE] 10:00 am - 5:00 pm [DATE] 1:00 pm - 5:00 pm …" at bounding box center [539, 279] width 136 height 74
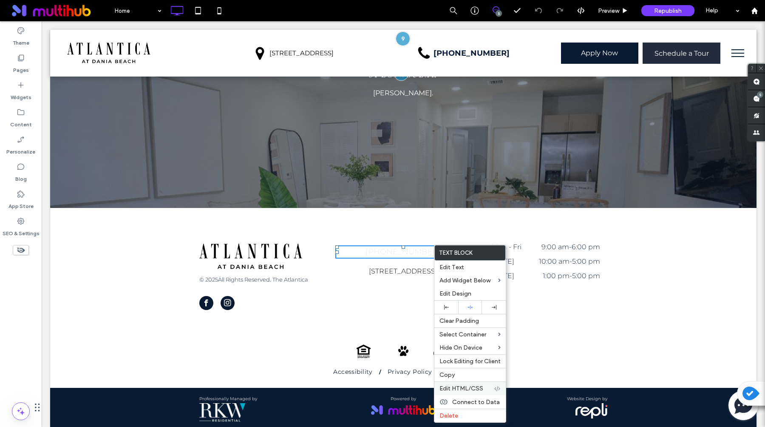
click at [473, 390] on span "Edit HTML/CSS" at bounding box center [461, 388] width 44 height 7
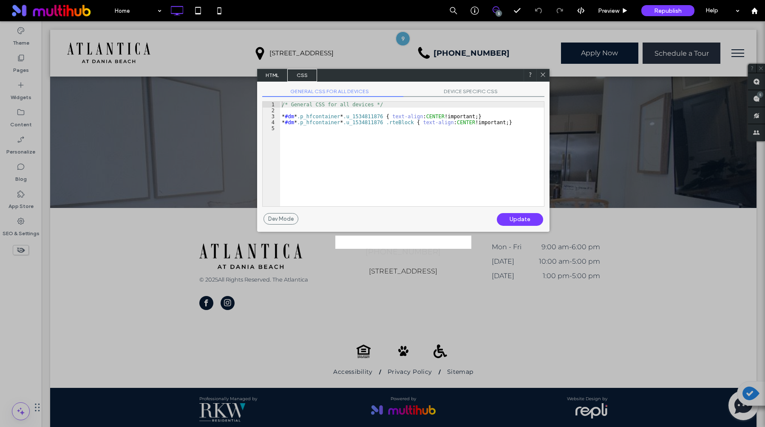
click at [268, 74] on span "HTML" at bounding box center [273, 75] width 30 height 13
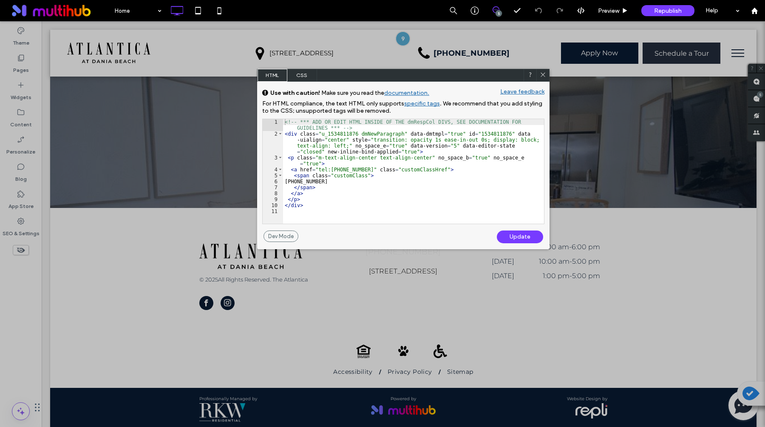
click at [530, 237] on div "Update" at bounding box center [520, 236] width 46 height 13
click at [540, 76] on icon at bounding box center [543, 74] width 6 height 6
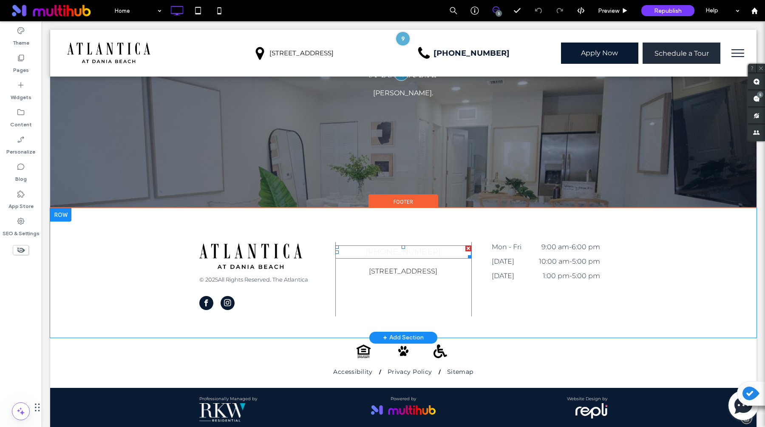
click at [417, 247] on link "[PHONE_NUMBER]" at bounding box center [403, 251] width 75 height 9
type input "**********"
type input "**"
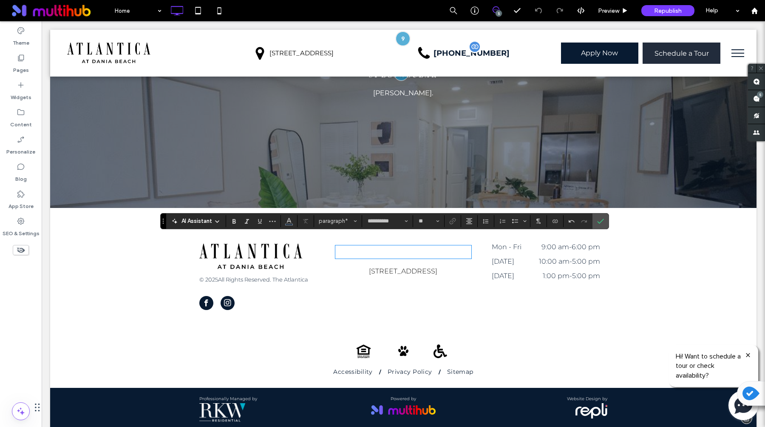
click at [460, 53] on span "[PHONE_NUMBER]" at bounding box center [472, 52] width 76 height 9
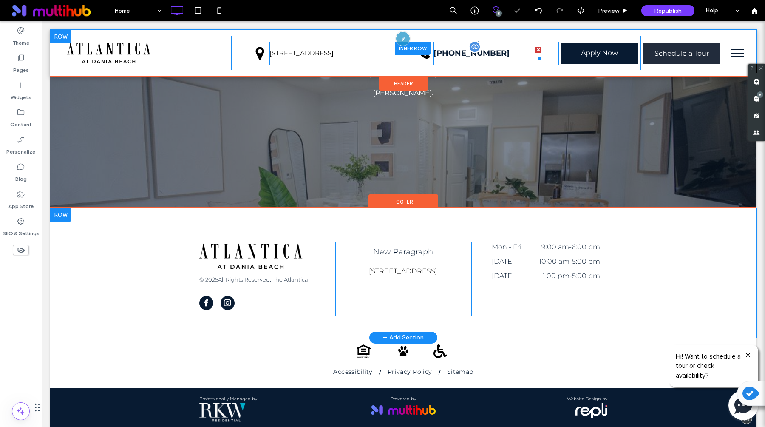
click at [476, 48] on span "[PHONE_NUMBER]" at bounding box center [472, 52] width 76 height 9
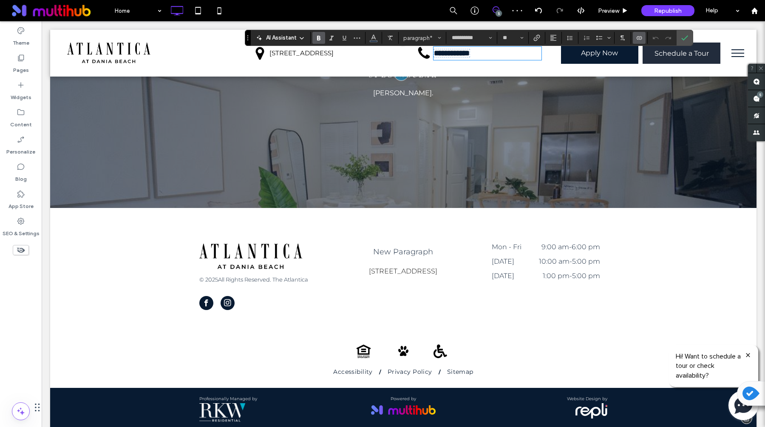
click at [410, 246] on p "New Paragraph" at bounding box center [403, 251] width 136 height 11
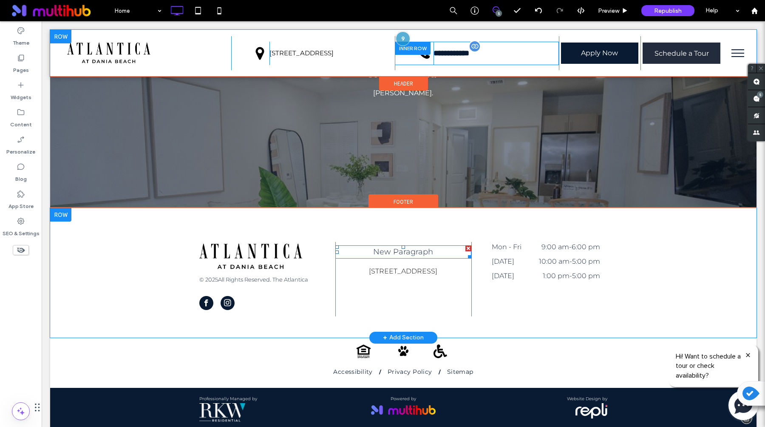
click at [410, 246] on p "New Paragraph" at bounding box center [403, 251] width 136 height 11
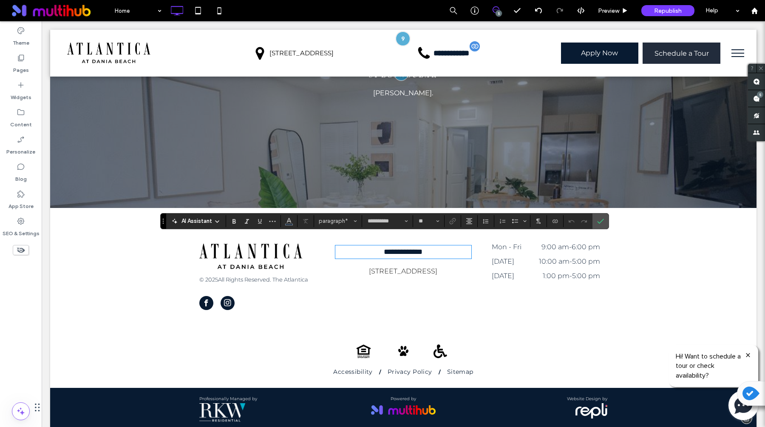
click at [413, 248] on span "**********" at bounding box center [403, 252] width 39 height 8
click at [428, 222] on input "**" at bounding box center [426, 221] width 17 height 7
click at [234, 223] on use "Bold" at bounding box center [233, 221] width 3 height 5
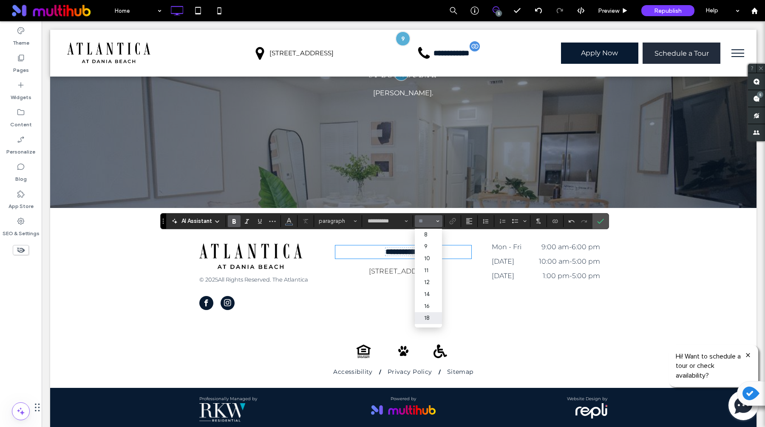
type input "**"
click at [554, 217] on span "Connect To Data" at bounding box center [554, 221] width 4 height 12
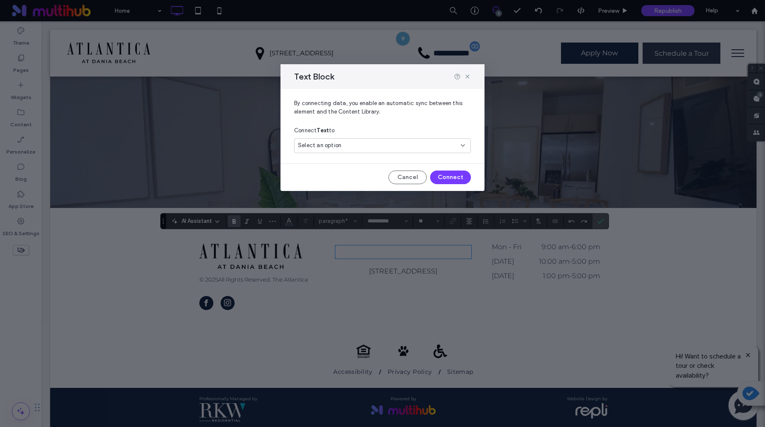
click at [412, 146] on div "Select an option" at bounding box center [377, 145] width 159 height 9
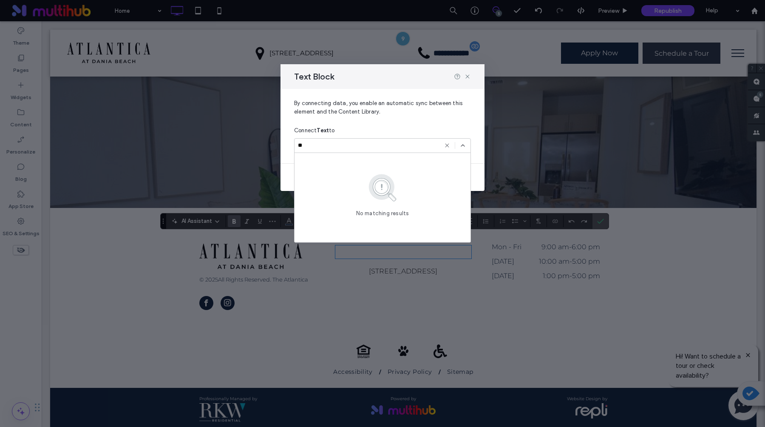
type input "*"
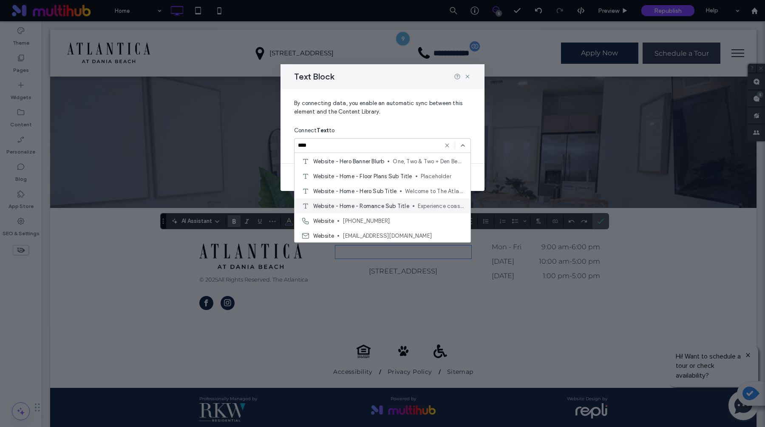
scroll to position [15, 0]
type input "****"
click at [411, 219] on span "[PHONE_NUMBER]" at bounding box center [403, 219] width 121 height 9
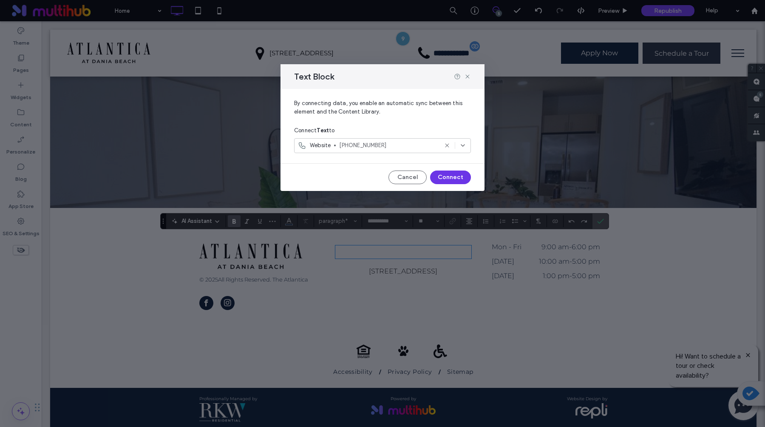
click at [451, 177] on button "Connect" at bounding box center [450, 177] width 41 height 14
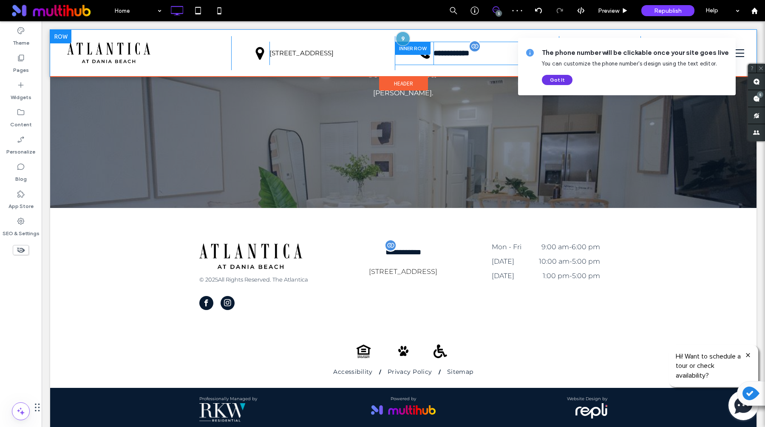
click at [558, 80] on button "Got It" at bounding box center [557, 80] width 31 height 10
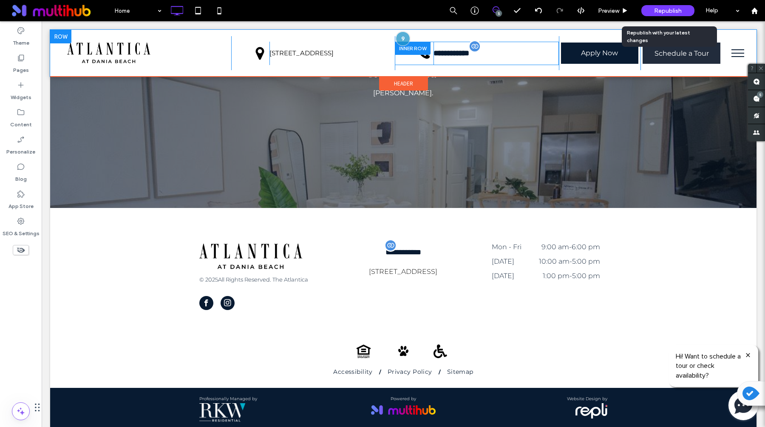
click at [687, 11] on div "Republish" at bounding box center [667, 10] width 53 height 11
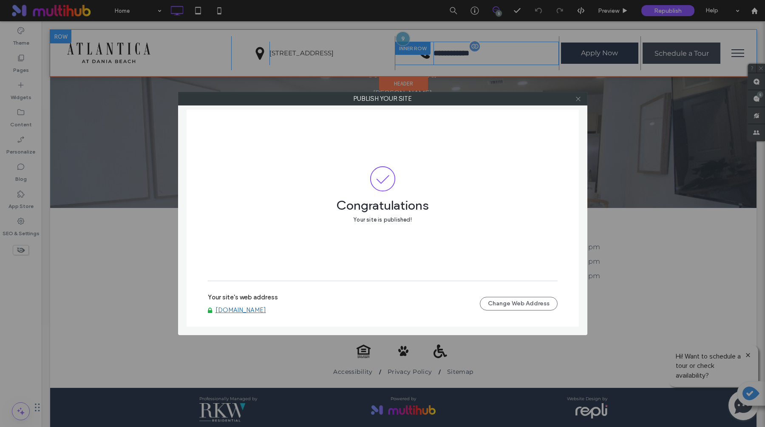
click at [577, 100] on icon at bounding box center [578, 99] width 6 height 6
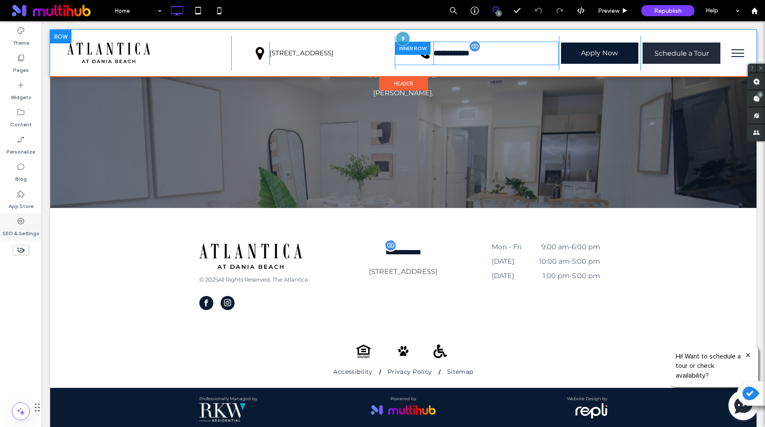
click at [21, 227] on label "SEO & Settings" at bounding box center [21, 231] width 37 height 12
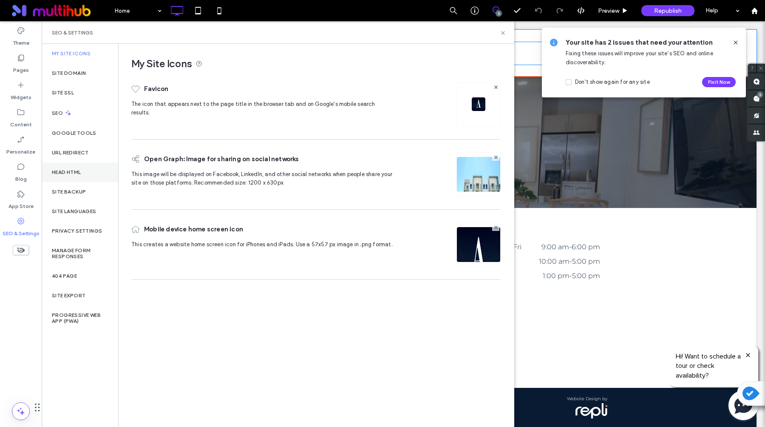
click at [77, 171] on label "Head HTML" at bounding box center [66, 172] width 29 height 6
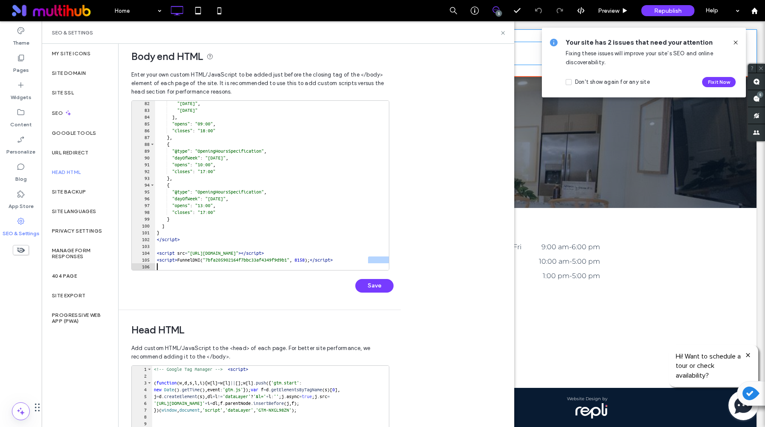
scroll to position [0, 0]
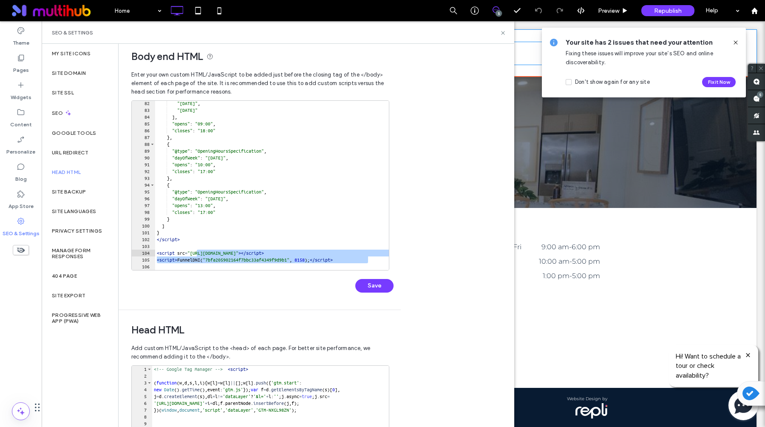
drag, startPoint x: 370, startPoint y: 261, endPoint x: 197, endPoint y: 254, distance: 173.1
click at [197, 254] on div ""Thursday" , "Friday" ] , "opens" : "09:00" , "closes" : "18:00" } , { "@type" …" at bounding box center [610, 191] width 910 height 183
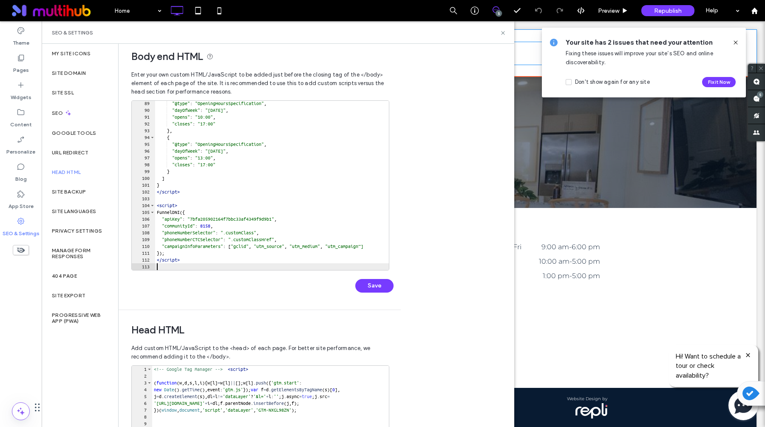
scroll to position [599, 0]
click at [374, 285] on button "Save" at bounding box center [374, 286] width 38 height 14
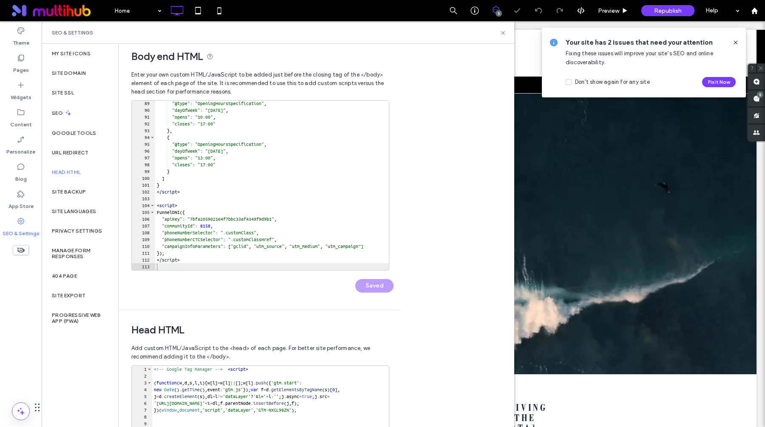
scroll to position [0, 0]
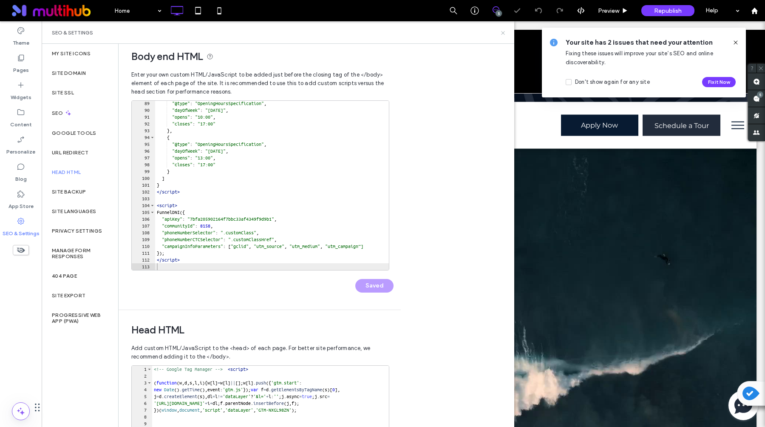
click at [502, 32] on icon at bounding box center [503, 33] width 6 height 6
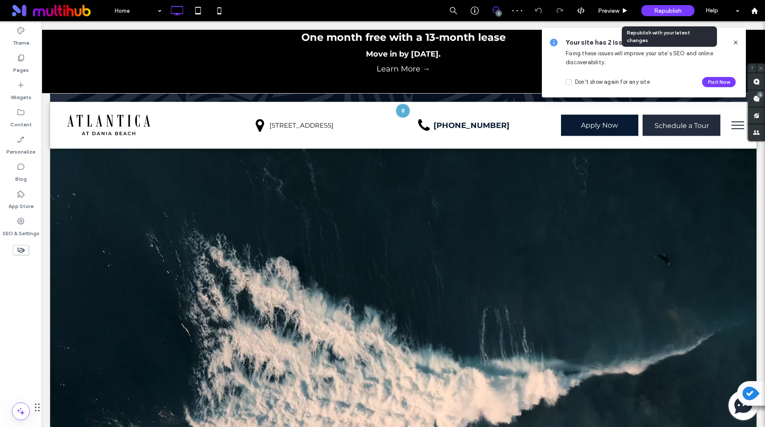
click at [666, 9] on span "Republish" at bounding box center [668, 10] width 28 height 7
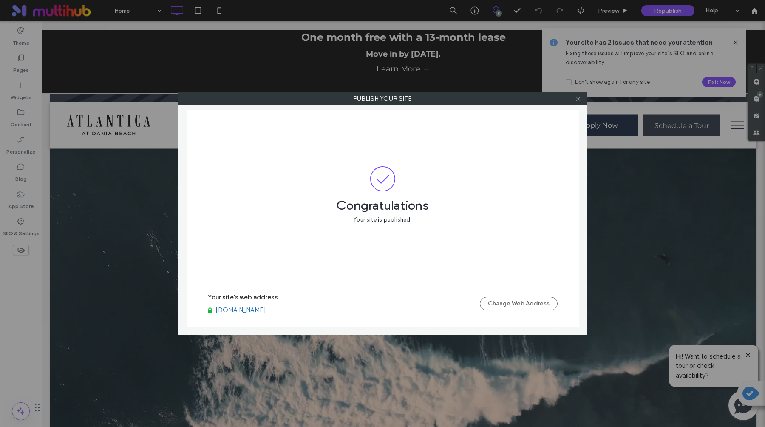
click at [577, 99] on icon at bounding box center [578, 99] width 6 height 6
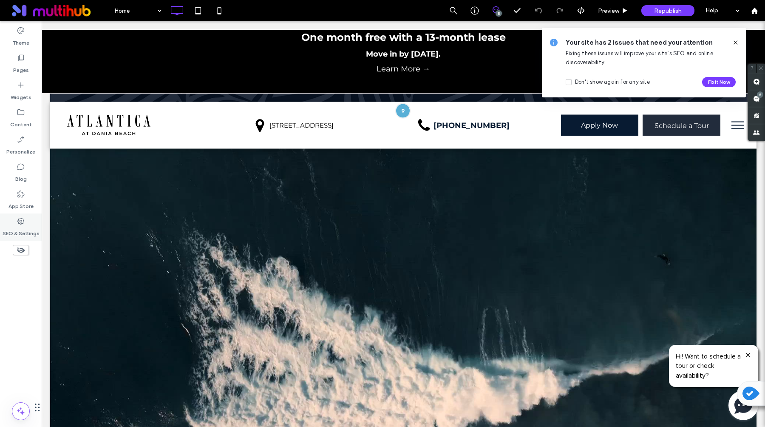
click at [27, 222] on div "SEO & Settings" at bounding box center [21, 226] width 42 height 27
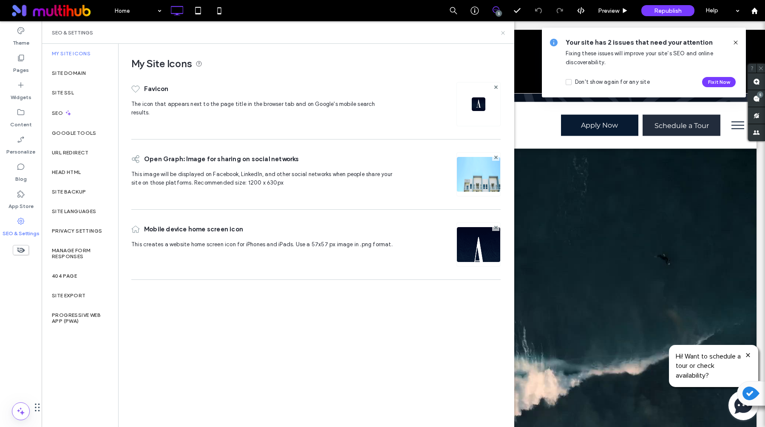
click at [502, 31] on icon at bounding box center [503, 33] width 6 height 6
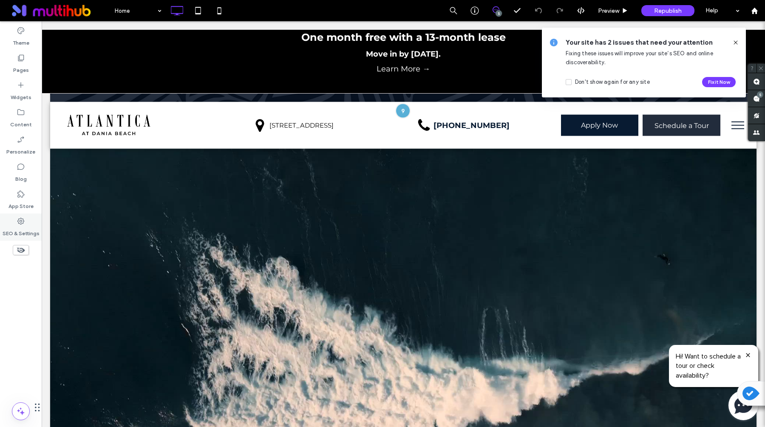
click at [16, 229] on label "SEO & Settings" at bounding box center [21, 231] width 37 height 12
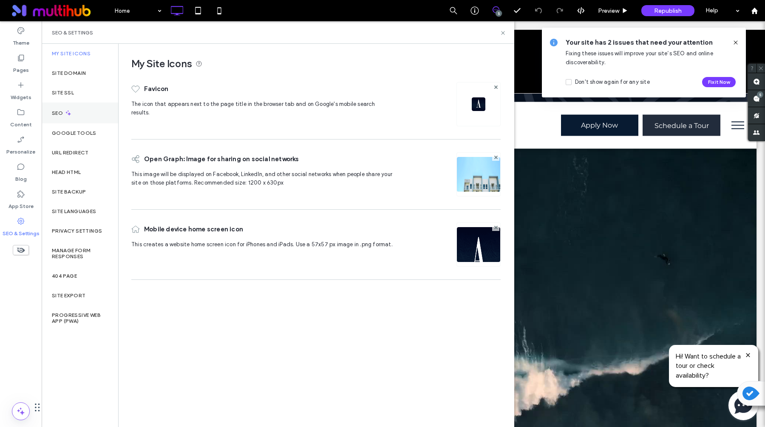
click at [75, 115] on div "SEO" at bounding box center [80, 112] width 77 height 21
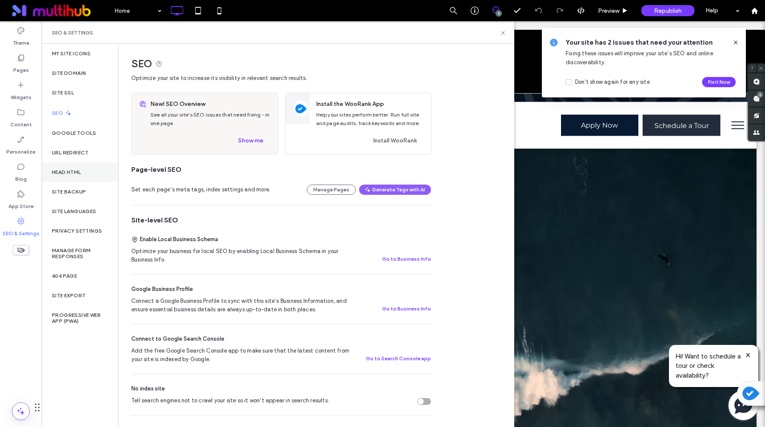
click at [74, 176] on div "Head HTML" at bounding box center [80, 172] width 77 height 20
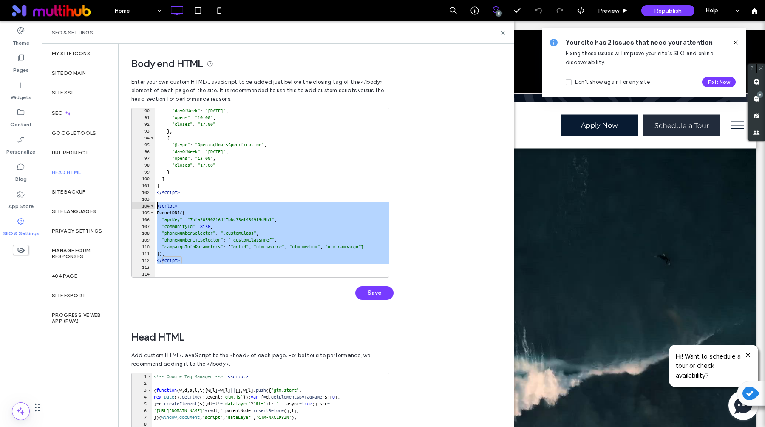
drag, startPoint x: 192, startPoint y: 264, endPoint x: 155, endPoint y: 209, distance: 66.1
click at [155, 209] on div ""dayOfWeek" : "Saturday" , "opens" : "10:00" , "closes" : "17:00" } , { "@type"…" at bounding box center [610, 198] width 910 height 183
click at [503, 32] on use at bounding box center [502, 32] width 3 height 3
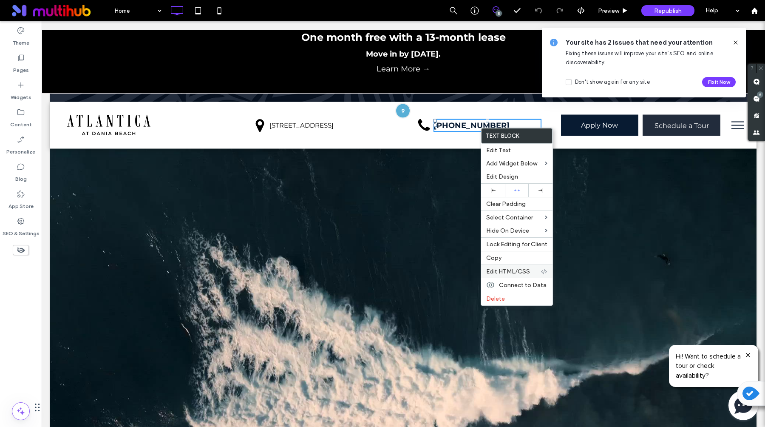
click at [511, 269] on span "Edit HTML/CSS" at bounding box center [508, 271] width 44 height 7
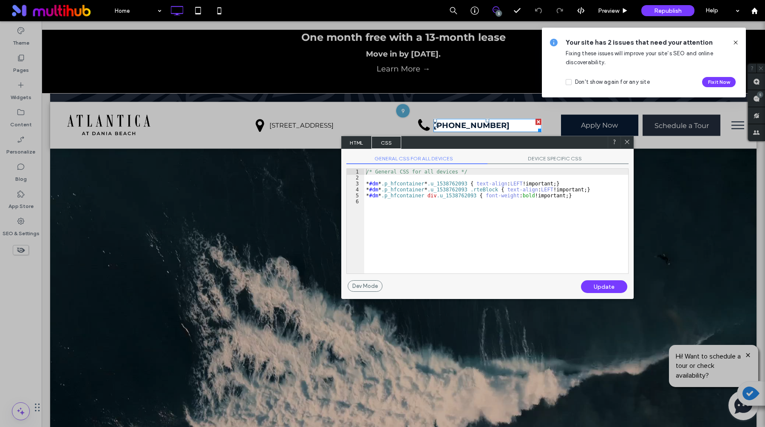
click at [362, 144] on span "HTML" at bounding box center [357, 142] width 30 height 13
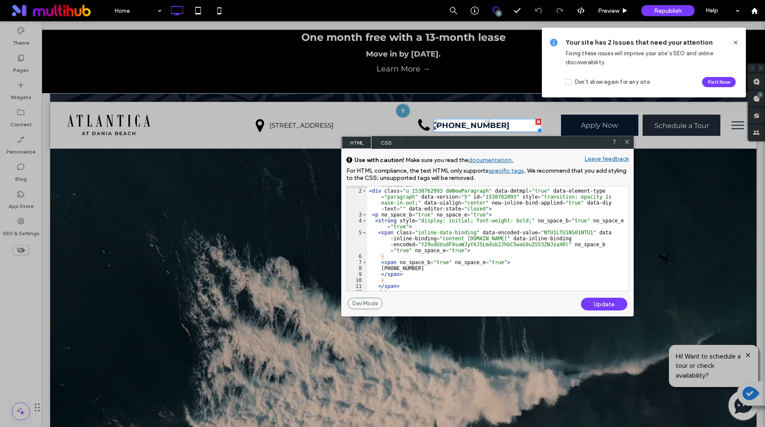
scroll to position [32, 0]
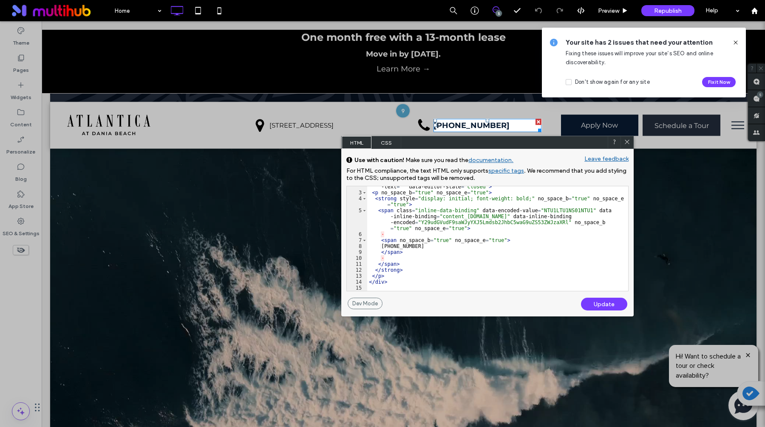
click at [628, 142] on use at bounding box center [627, 142] width 4 height 4
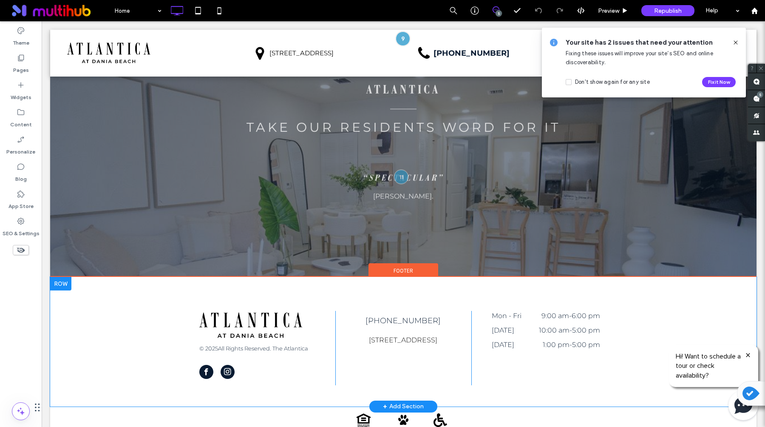
scroll to position [1514, 0]
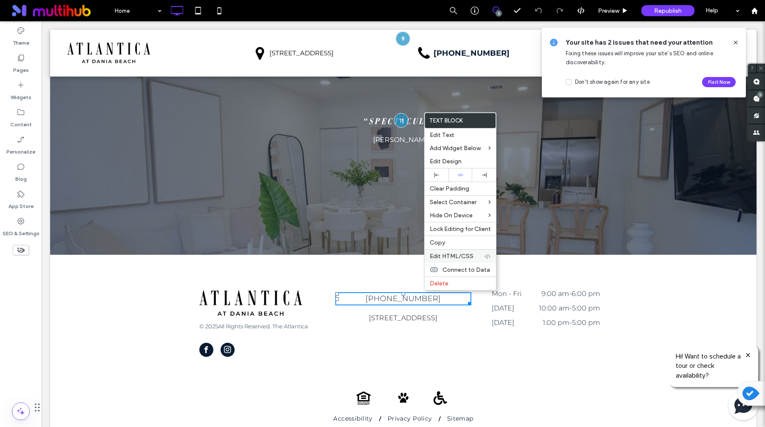
click at [447, 256] on span "Edit HTML/CSS" at bounding box center [452, 255] width 44 height 7
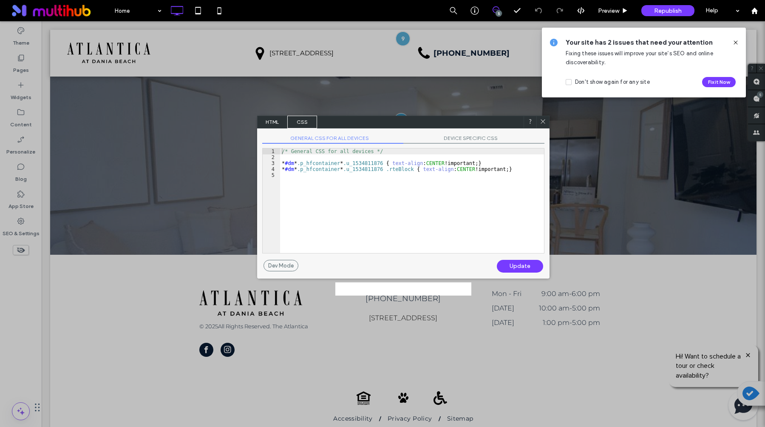
click at [270, 118] on span "HTML" at bounding box center [273, 122] width 30 height 13
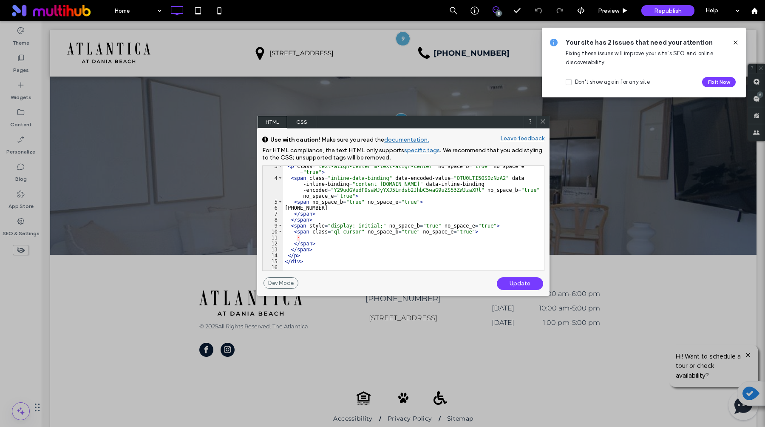
scroll to position [1, 0]
click at [337, 250] on div "< p class = "text-align-center m-text-align-center" no_space_b = "true" no_spac…" at bounding box center [413, 224] width 261 height 122
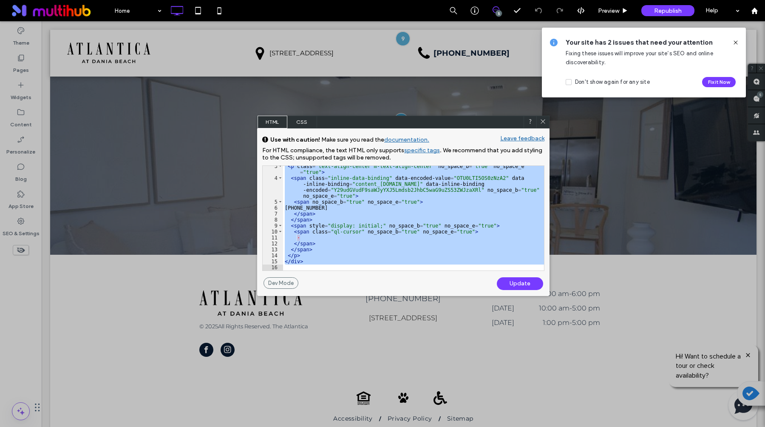
click at [545, 120] on icon at bounding box center [543, 121] width 6 height 6
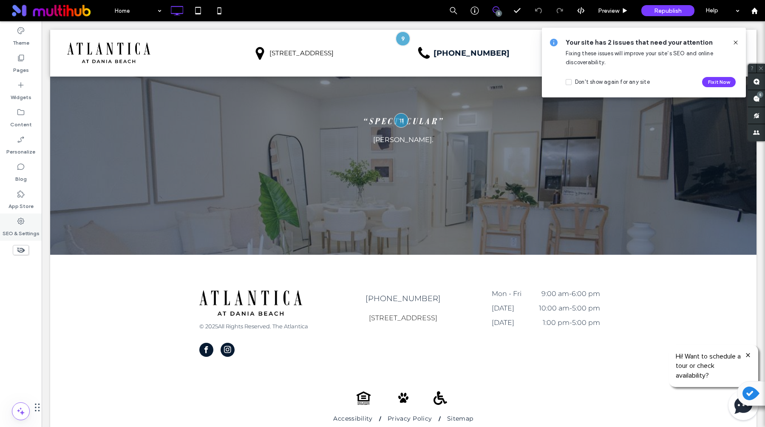
click at [22, 231] on label "SEO & Settings" at bounding box center [21, 231] width 37 height 12
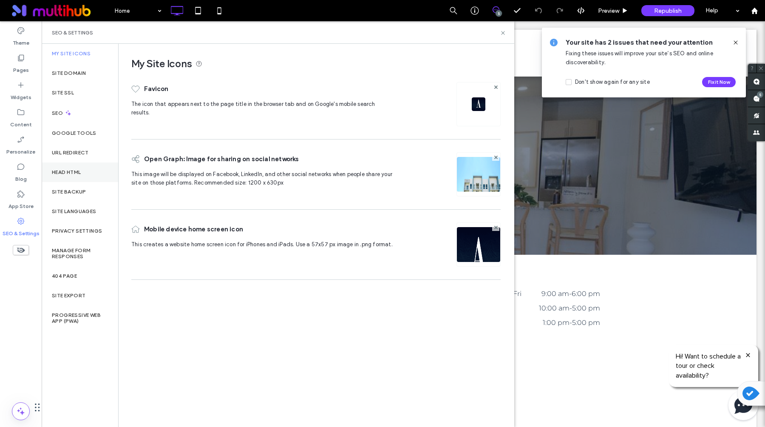
click at [85, 170] on div "Head HTML" at bounding box center [80, 172] width 77 height 20
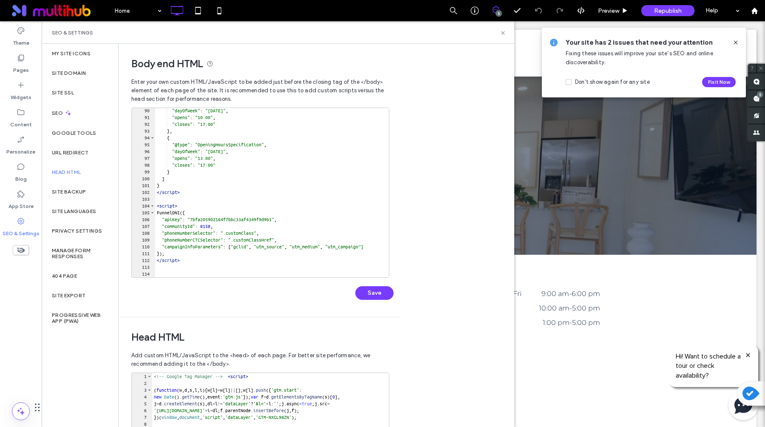
scroll to position [606, 0]
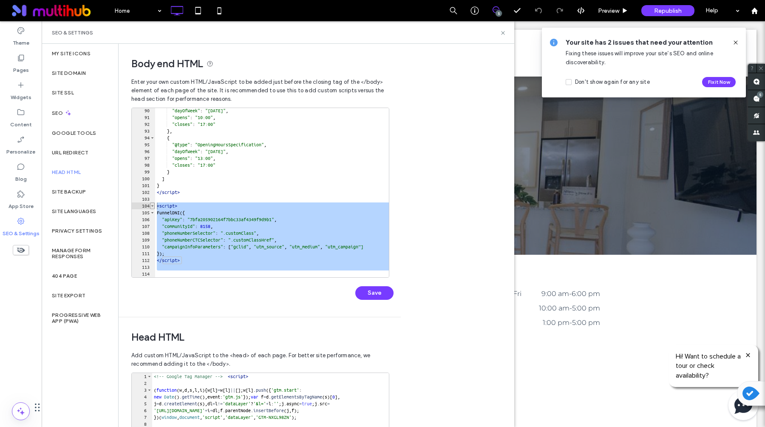
drag, startPoint x: 187, startPoint y: 273, endPoint x: 153, endPoint y: 209, distance: 72.8
click at [153, 209] on div "** 90 91 92 93 94 95 96 97 98 99 100 101 102 103 104 105 106 107 108 109 110 11…" at bounding box center [260, 193] width 258 height 170
click at [198, 228] on div ""dayOfWeek" : "Saturday" , "opens" : "10:00" , "closes" : "17:00" } , { "@type"…" at bounding box center [610, 198] width 910 height 183
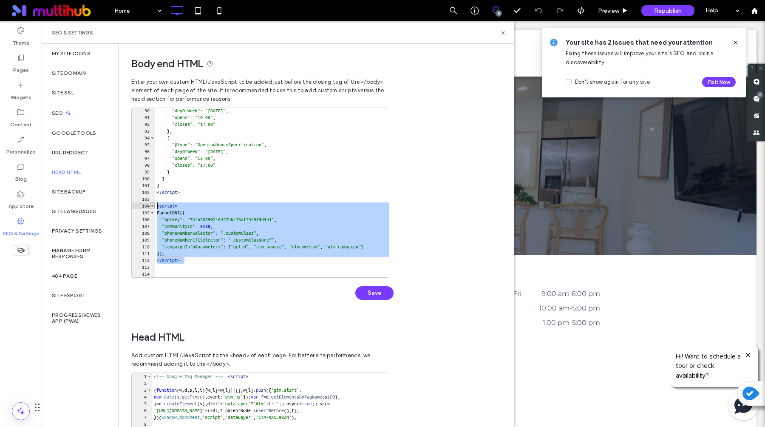
drag, startPoint x: 186, startPoint y: 262, endPoint x: 151, endPoint y: 207, distance: 65.3
click at [151, 207] on div "** 90 91 92 93 94 95 96 97 98 99 100 101 102 103 104 105 106 107 108 109 110 11…" at bounding box center [260, 193] width 258 height 170
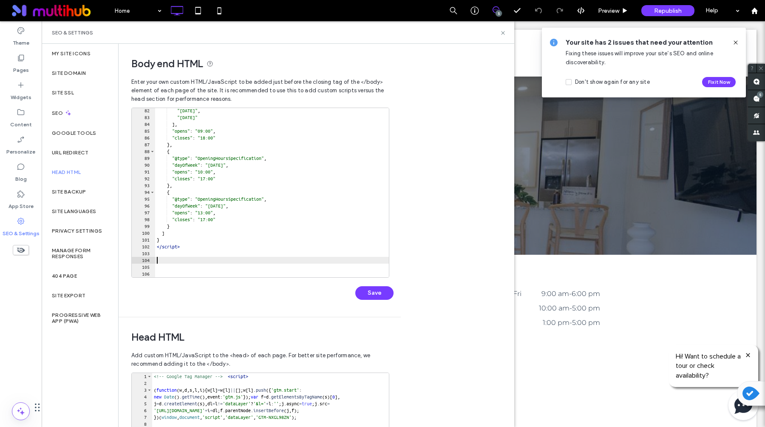
scroll to position [592, 0]
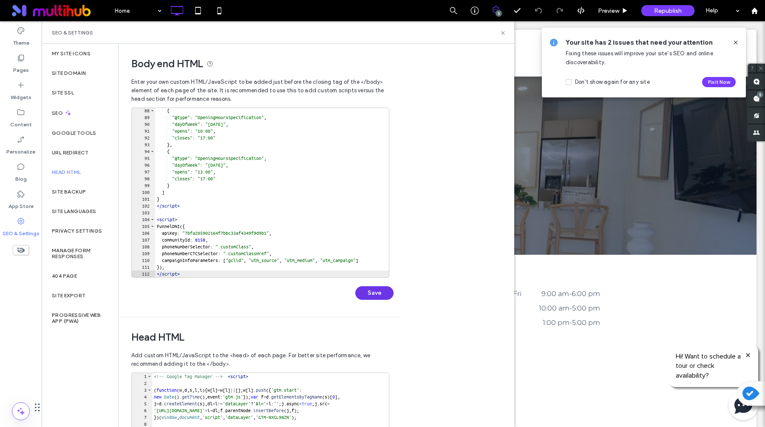
click at [376, 290] on button "Save" at bounding box center [374, 293] width 38 height 14
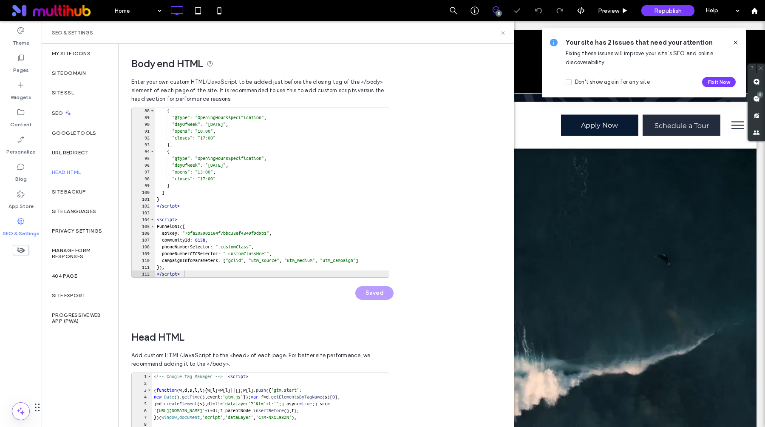
scroll to position [0, 0]
click at [502, 33] on icon at bounding box center [503, 33] width 6 height 6
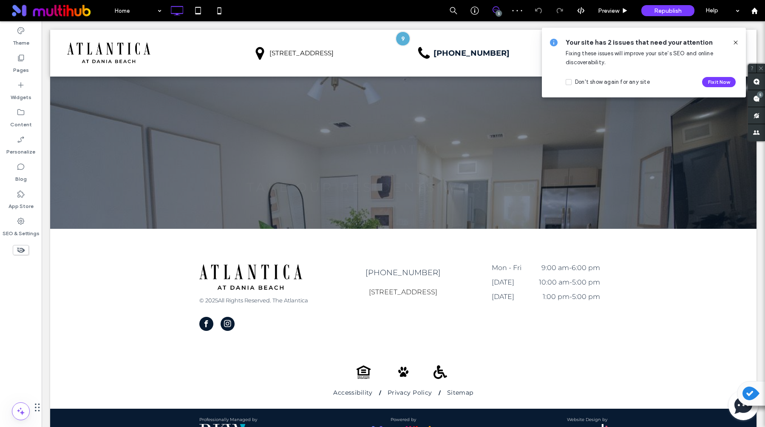
scroll to position [1560, 0]
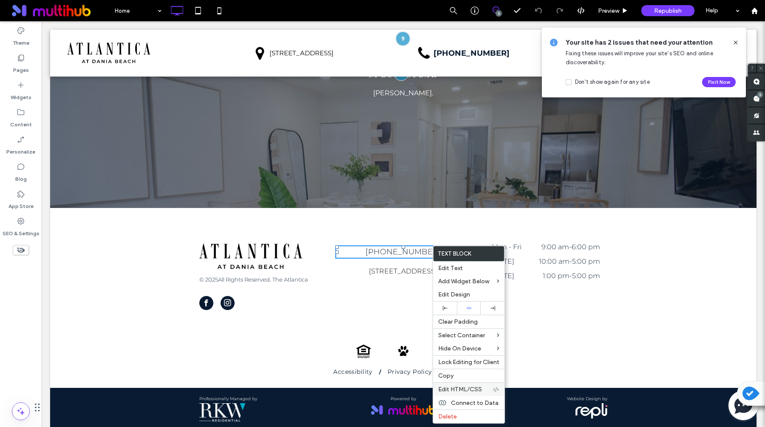
click at [459, 391] on span "Edit HTML/CSS" at bounding box center [460, 389] width 44 height 7
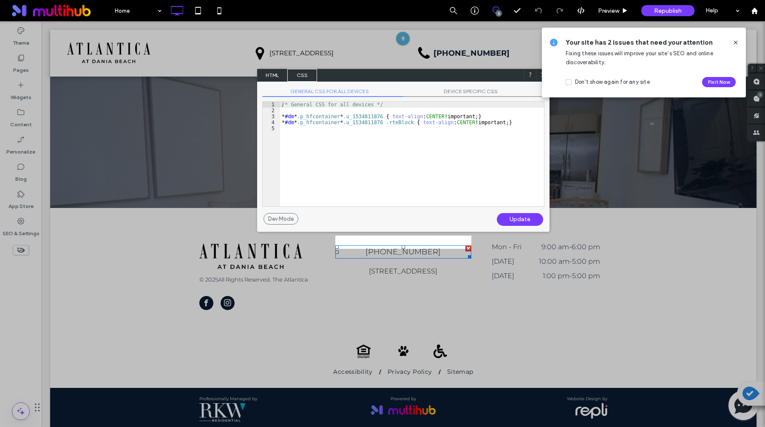
click at [274, 76] on span "HTML" at bounding box center [273, 75] width 30 height 13
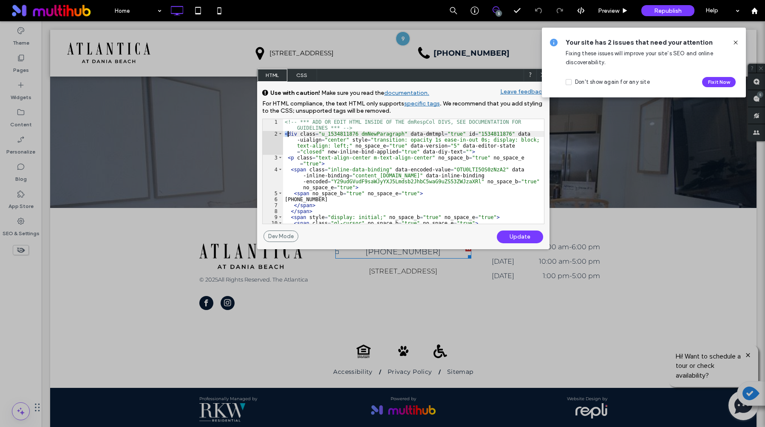
scroll to position [38, 0]
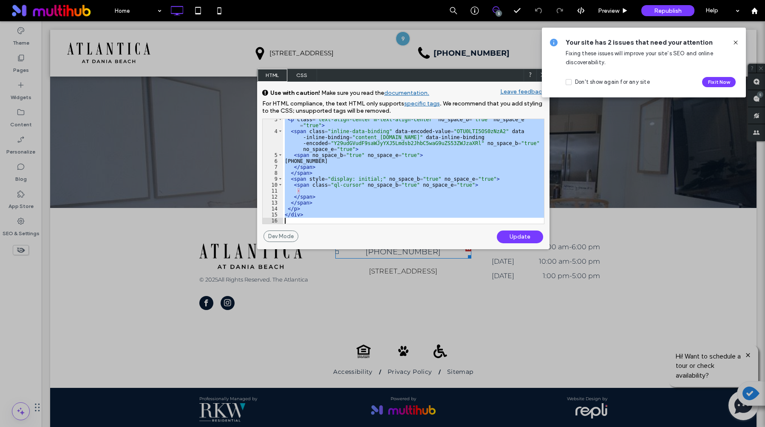
drag, startPoint x: 285, startPoint y: 134, endPoint x: 353, endPoint y: 286, distance: 166.1
click at [353, 286] on body ".wqwq-1{fill:#231f20;} .cls-1q, .cls-2q { fill-rule: evenodd; } .cls-2q { fill:…" at bounding box center [382, 213] width 765 height 427
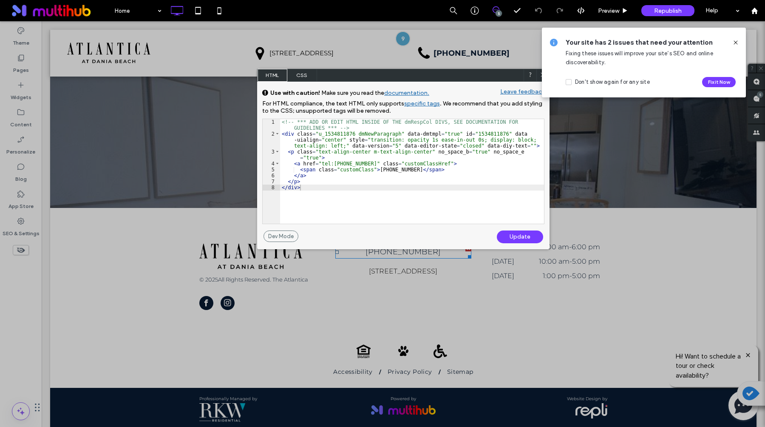
click at [529, 236] on div "Update" at bounding box center [520, 236] width 46 height 13
click at [502, 239] on div "Update" at bounding box center [520, 236] width 46 height 13
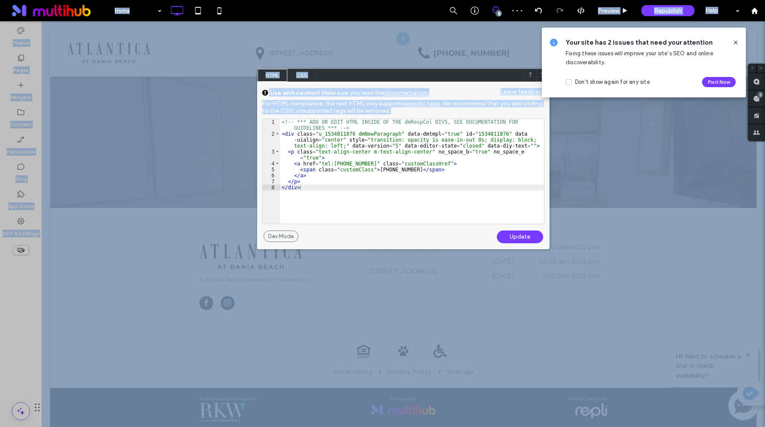
click at [502, 239] on div "Update" at bounding box center [520, 236] width 46 height 13
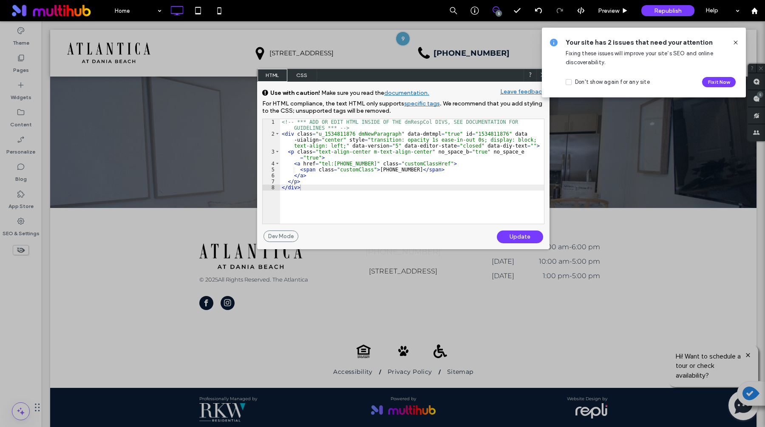
click at [736, 45] on icon at bounding box center [735, 42] width 7 height 7
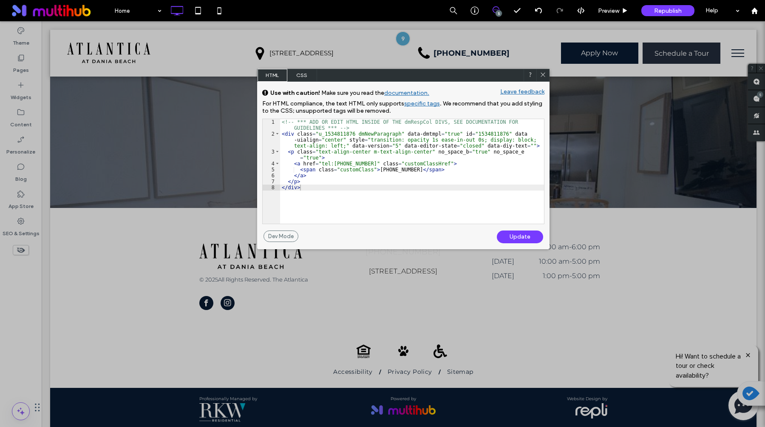
click at [518, 238] on div "Update" at bounding box center [520, 236] width 46 height 13
click at [519, 237] on div "Update" at bounding box center [520, 236] width 46 height 13
click at [542, 74] on icon at bounding box center [543, 74] width 6 height 6
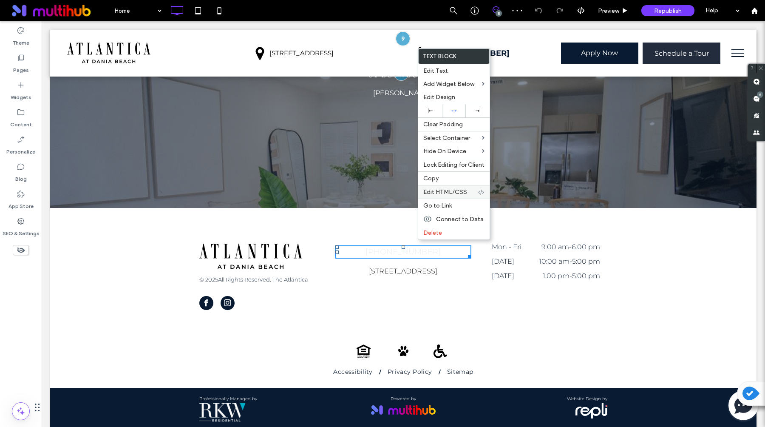
click at [457, 196] on div "Edit HTML/CSS" at bounding box center [453, 192] width 71 height 14
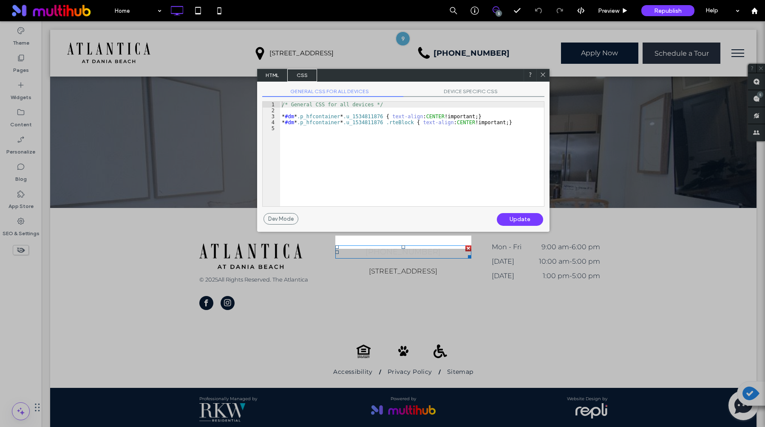
click at [271, 79] on span "HTML" at bounding box center [273, 75] width 30 height 13
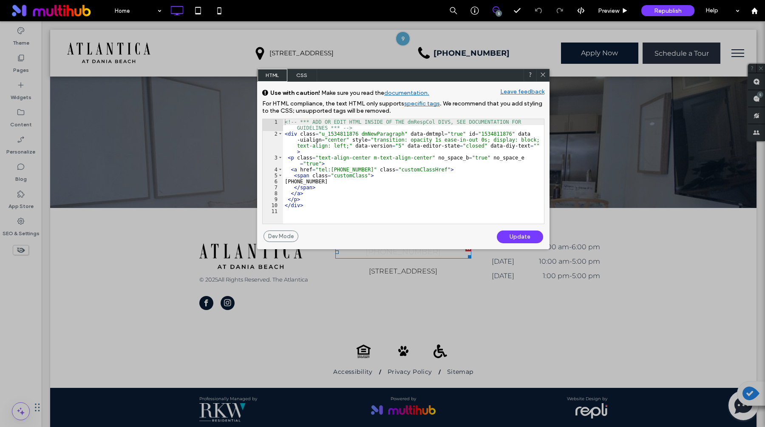
click at [542, 74] on use at bounding box center [543, 74] width 4 height 4
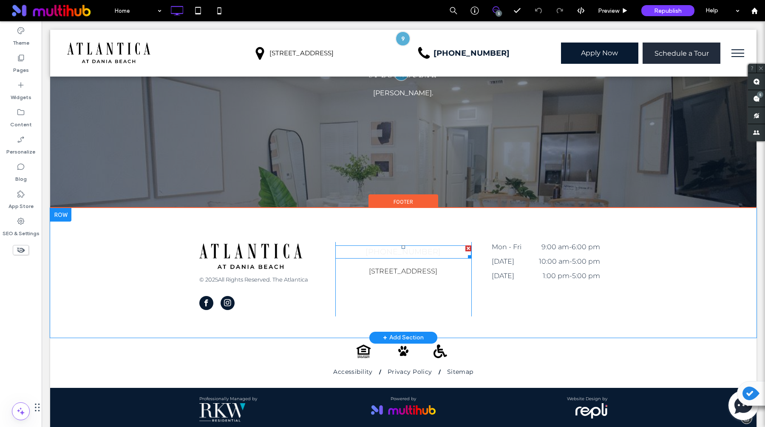
click at [405, 247] on span "[PHONE_NUMBER]" at bounding box center [403, 251] width 75 height 9
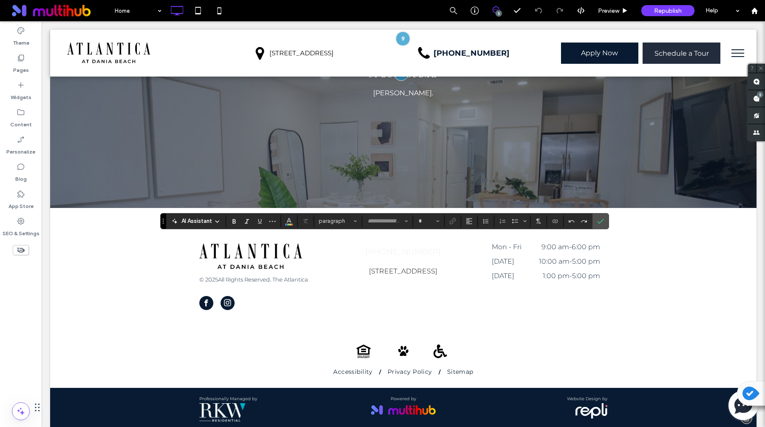
type input "**********"
type input "**"
click at [291, 224] on span "Color" at bounding box center [289, 220] width 7 height 11
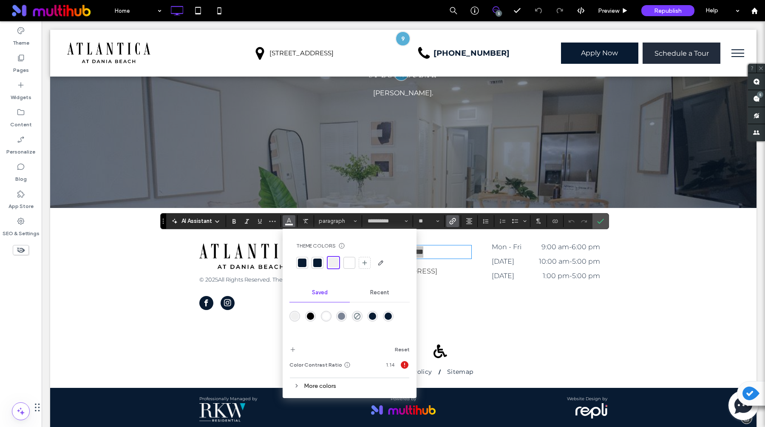
click at [302, 260] on div at bounding box center [302, 262] width 9 height 9
click at [601, 218] on icon "Confirm" at bounding box center [600, 221] width 7 height 7
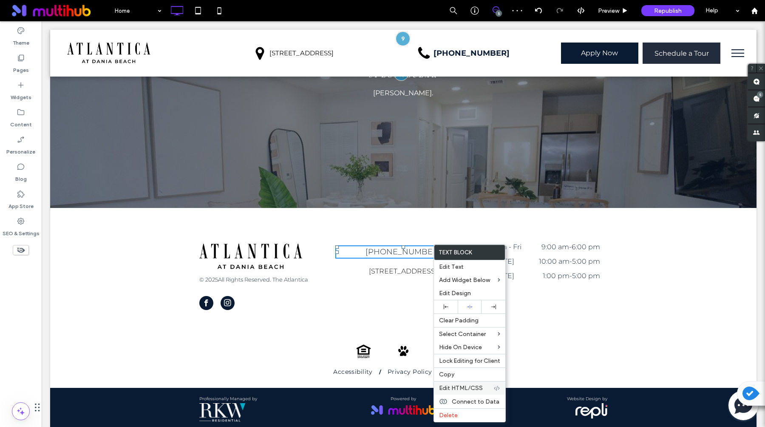
click at [453, 390] on span "Edit HTML/CSS" at bounding box center [461, 387] width 44 height 7
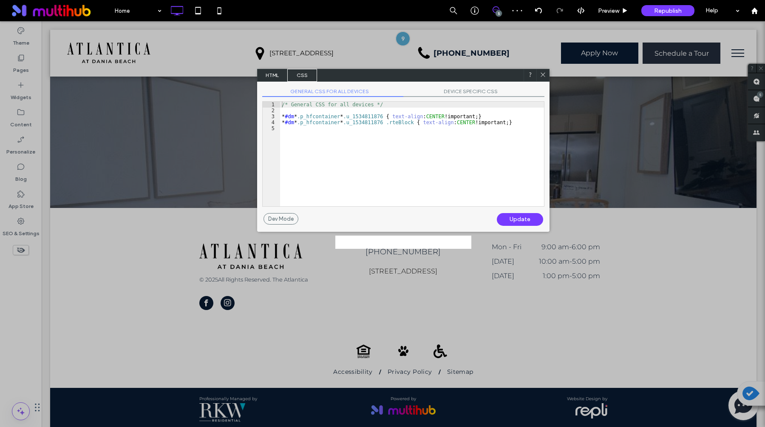
click at [280, 78] on span "HTML" at bounding box center [273, 75] width 30 height 13
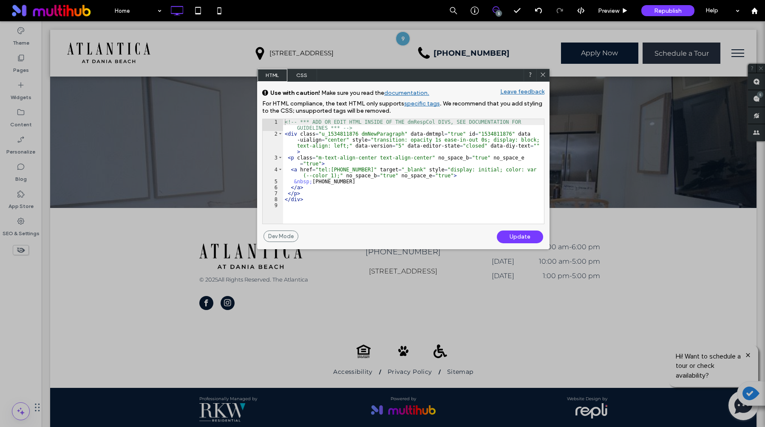
click at [542, 75] on use at bounding box center [543, 74] width 4 height 4
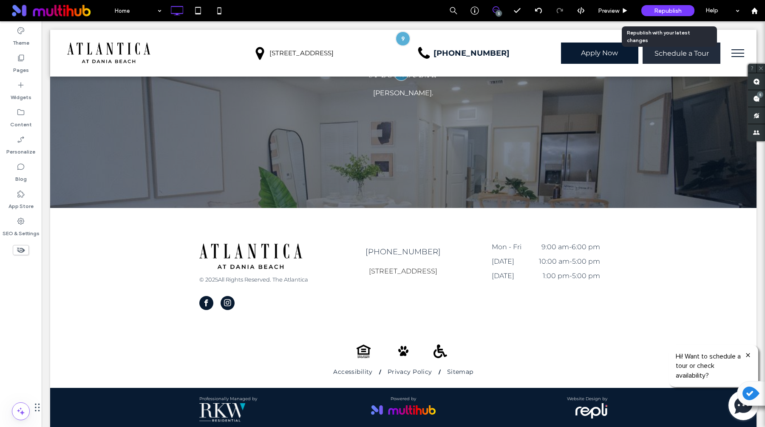
click at [666, 13] on span "Republish" at bounding box center [668, 10] width 28 height 7
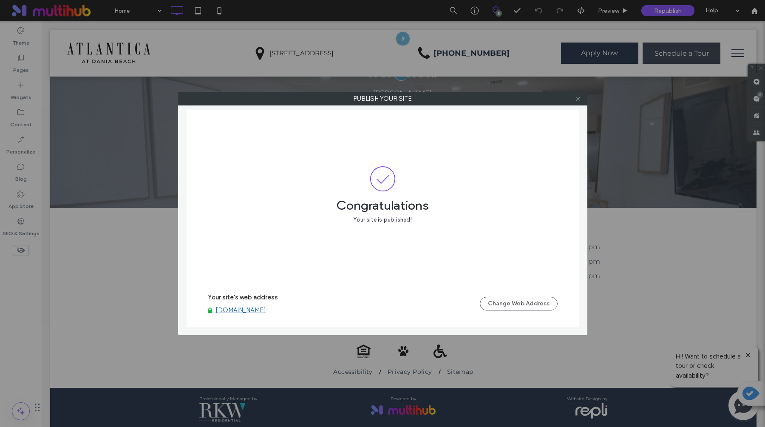
click at [577, 99] on use at bounding box center [578, 98] width 4 height 4
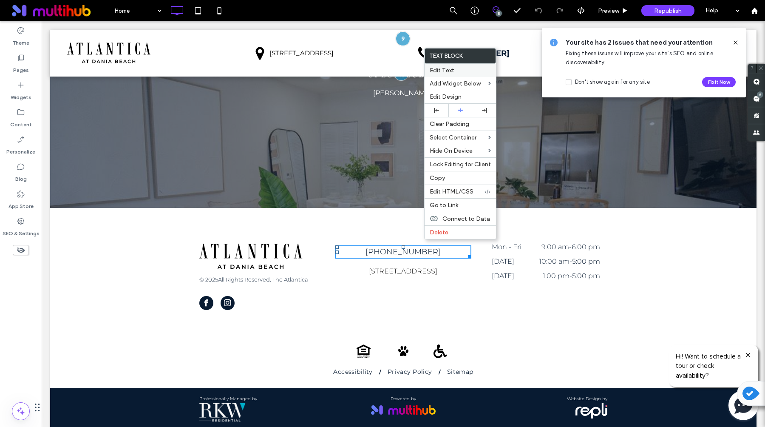
click at [454, 72] on label "Edit Text" at bounding box center [460, 70] width 61 height 7
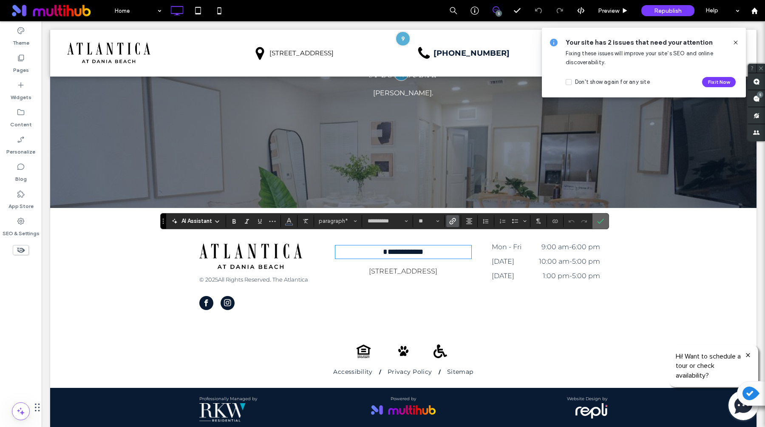
click at [599, 220] on icon "Confirm" at bounding box center [600, 221] width 7 height 7
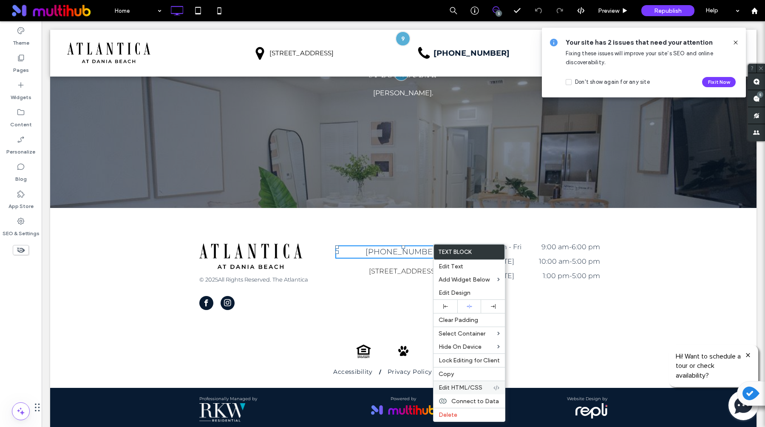
click at [475, 385] on span "Edit HTML/CSS" at bounding box center [461, 387] width 44 height 7
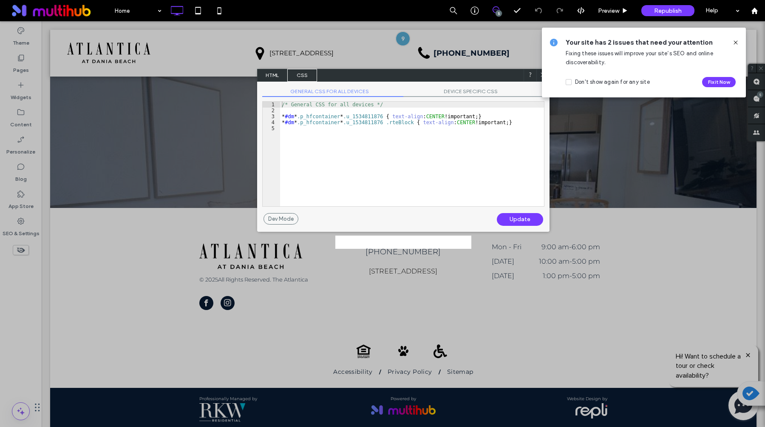
click at [274, 74] on span "HTML" at bounding box center [273, 75] width 30 height 13
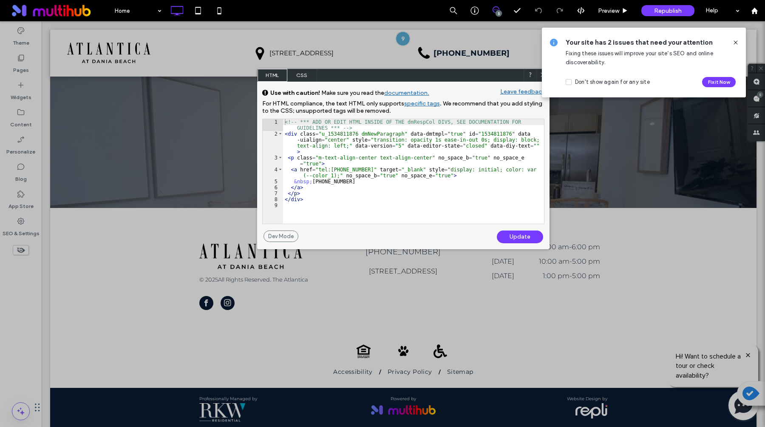
scroll to position [1, 0]
click at [376, 182] on div "<!-- *** ADD OR EDIT HTML INSIDE OF THE dmRespCol DIVS, SEE DOCUMENTATION FOR G…" at bounding box center [413, 180] width 261 height 122
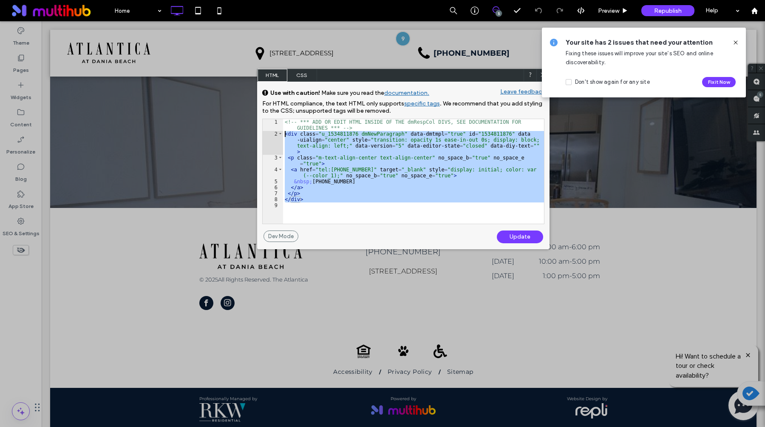
drag, startPoint x: 316, startPoint y: 203, endPoint x: 270, endPoint y: 134, distance: 82.2
click at [270, 134] on div "** 1 2 3 4 5 6 7 8 9 <!-- *** ADD OR EDIT HTML INSIDE OF THE dmRespCol DIVS, SE…" at bounding box center [403, 171] width 282 height 105
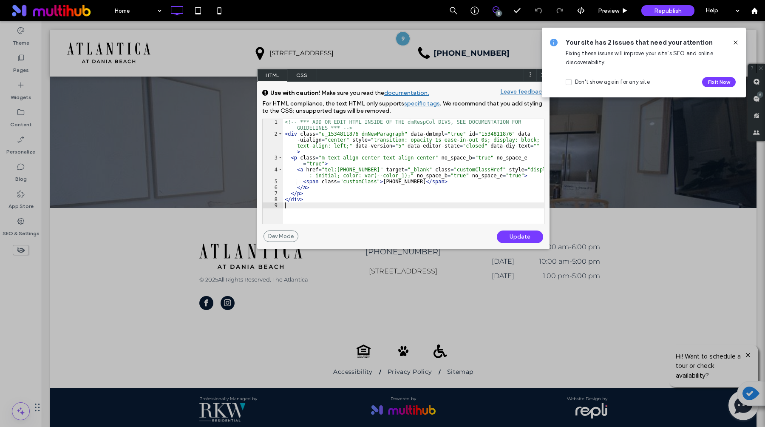
click at [524, 233] on div "Update" at bounding box center [520, 236] width 46 height 13
click at [522, 235] on div "Update" at bounding box center [520, 236] width 46 height 13
click at [737, 43] on icon at bounding box center [735, 42] width 7 height 7
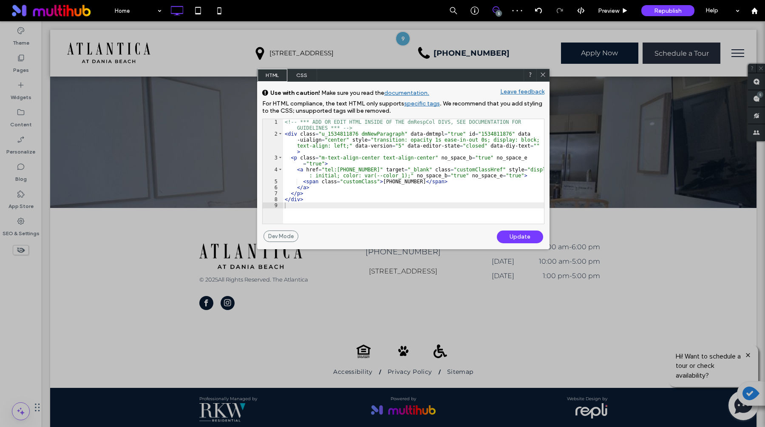
click at [523, 233] on div "Update" at bounding box center [520, 236] width 46 height 13
click at [672, 9] on span "Republish" at bounding box center [668, 10] width 28 height 7
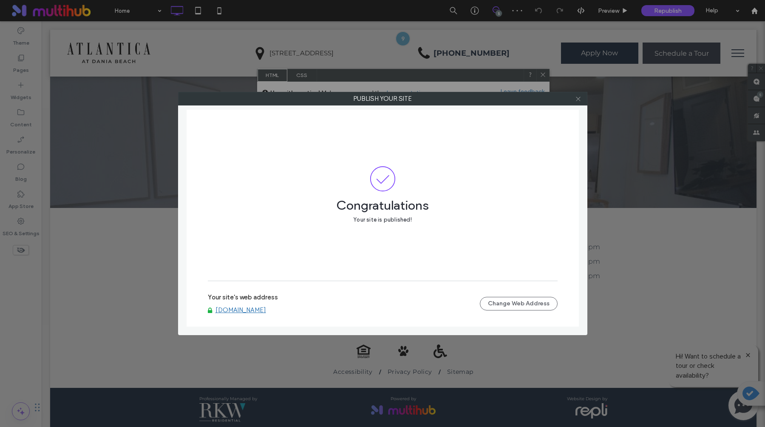
click at [580, 98] on icon at bounding box center [578, 99] width 6 height 6
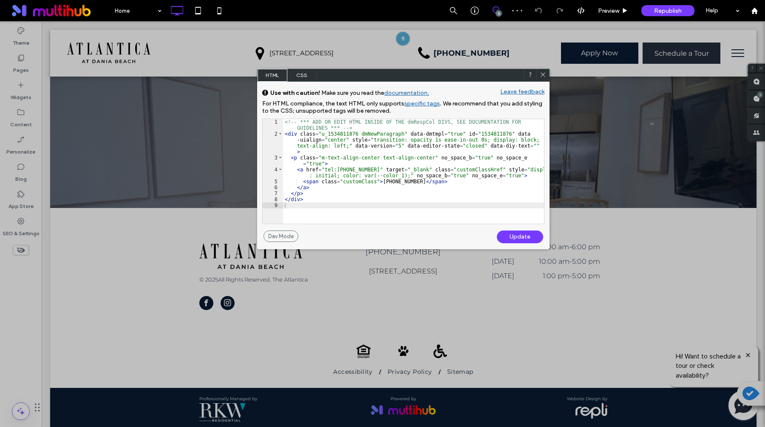
click at [544, 74] on icon at bounding box center [543, 74] width 6 height 6
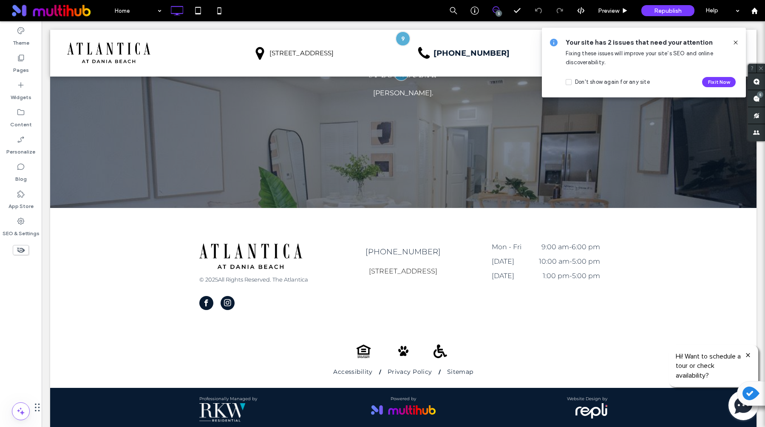
click at [735, 40] on icon at bounding box center [735, 42] width 7 height 7
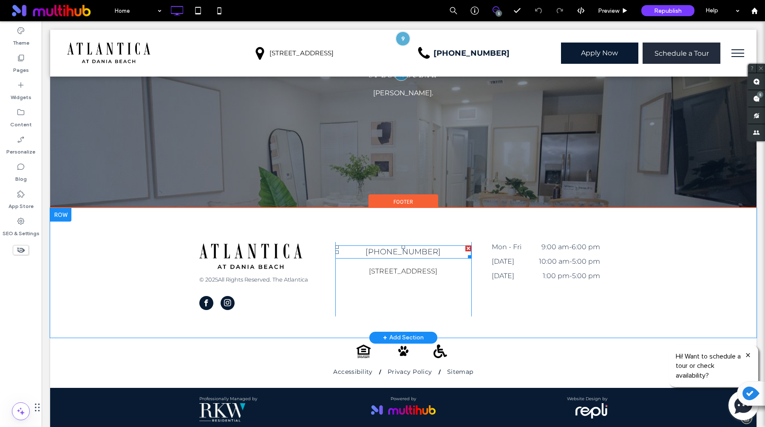
click at [423, 247] on span "[PHONE_NUMBER]" at bounding box center [403, 251] width 75 height 9
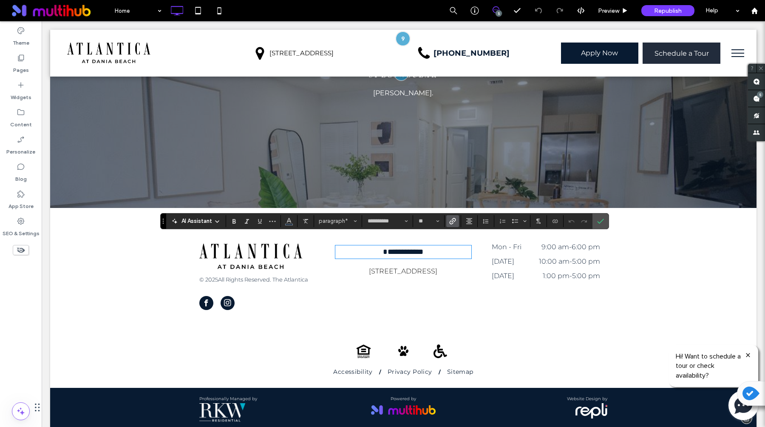
click at [601, 306] on div "Mon - Fri 9:00 am - 6:00 pm [DATE] 10:00 am - 5:00 pm [DATE] 1:00 pm - 5:00 pm …" at bounding box center [539, 279] width 136 height 74
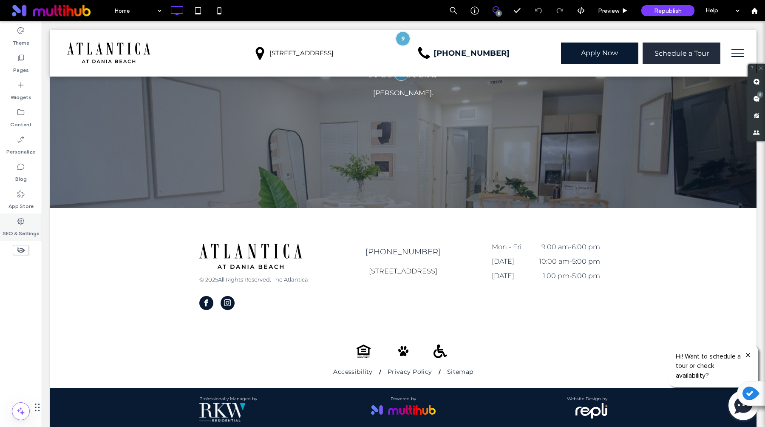
click at [22, 219] on use at bounding box center [20, 221] width 7 height 7
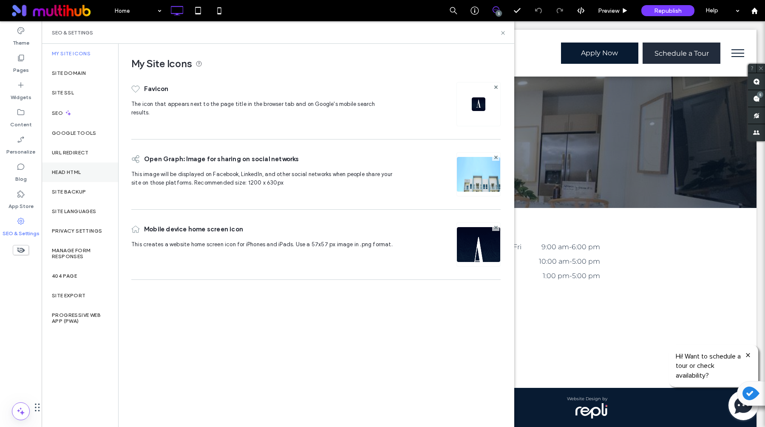
click at [82, 172] on div "Head HTML" at bounding box center [80, 172] width 77 height 20
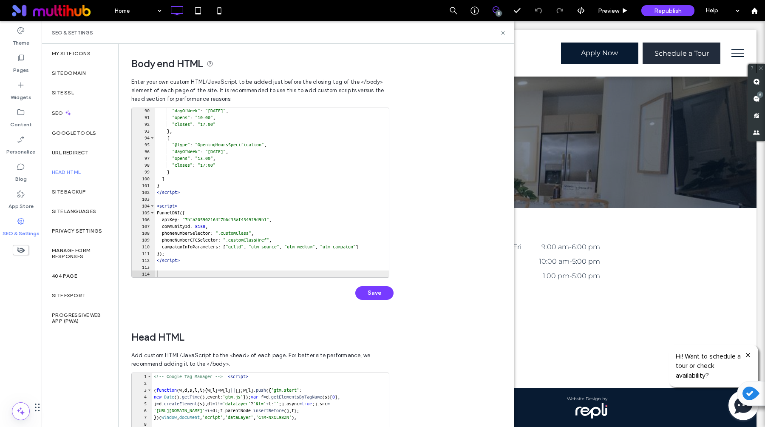
scroll to position [0, 0]
click at [212, 259] on div ""dayOfWeek" : "[DATE]" , "opens" : "10:00" , "closes" : "17:00" } , { "@type" :…" at bounding box center [610, 198] width 910 height 183
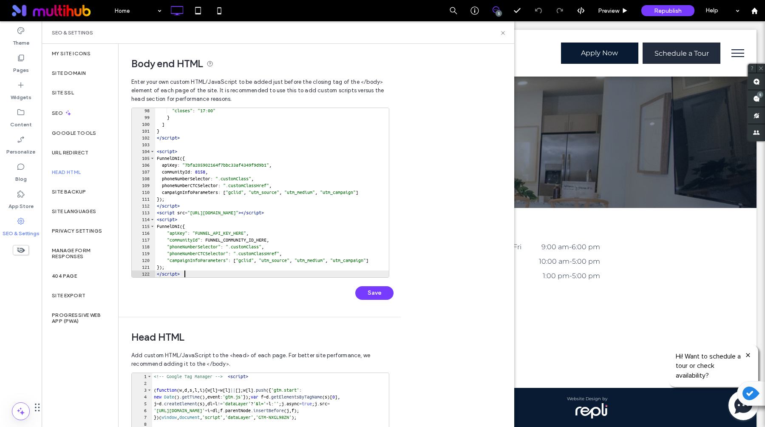
scroll to position [661, 0]
click at [215, 240] on div ""closes" : "17:00" } ] } </ script > < script > FunnelDNI ({ apiKey : "7bfa2059…" at bounding box center [610, 198] width 910 height 183
type textarea "**"
click at [214, 166] on div ""closes" : "17:00" } ] } </ script > < script > FunnelDNI ({ apiKey : "7bfa2059…" at bounding box center [610, 198] width 910 height 183
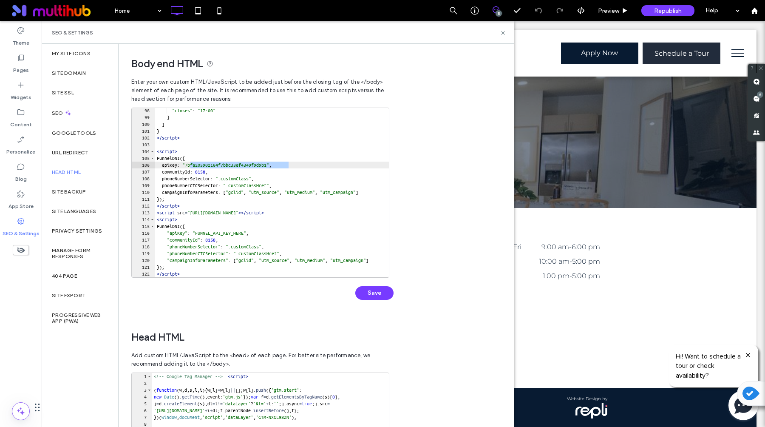
click at [215, 232] on div ""closes" : "17:00" } ] } </ script > < script > FunnelDNI ({ apiKey : "7bfa2059…" at bounding box center [610, 198] width 910 height 183
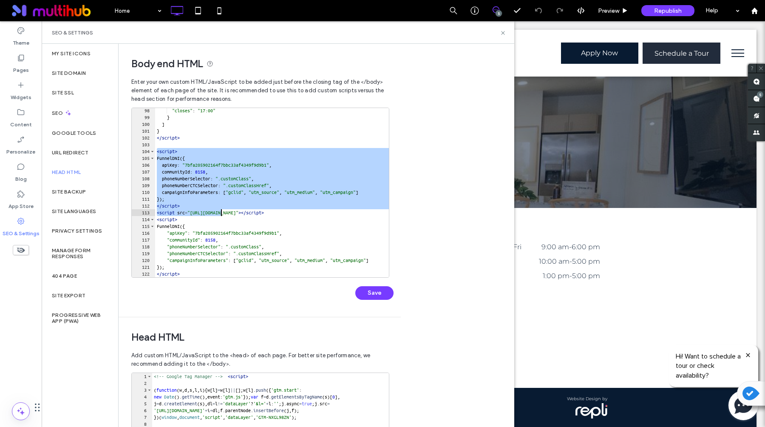
drag, startPoint x: 156, startPoint y: 151, endPoint x: 221, endPoint y: 212, distance: 89.3
click at [221, 212] on div ""closes" : "17:00" } ] } </ script > < script > FunnelDNI ({ apiKey : "7bfa2059…" at bounding box center [610, 198] width 910 height 183
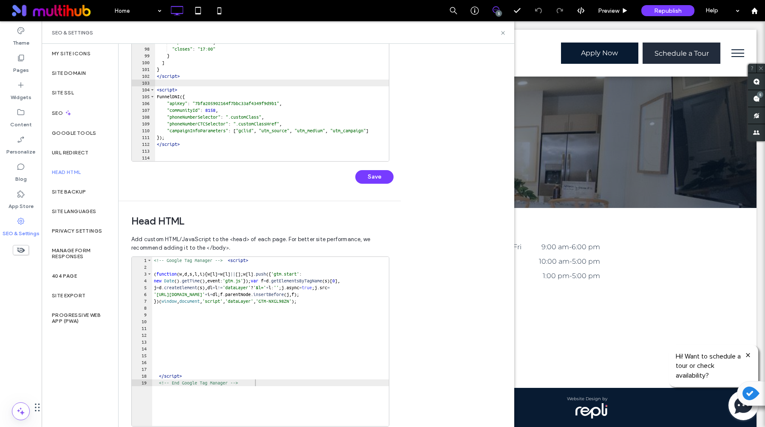
scroll to position [119, 0]
click at [376, 172] on button "Save" at bounding box center [374, 174] width 38 height 14
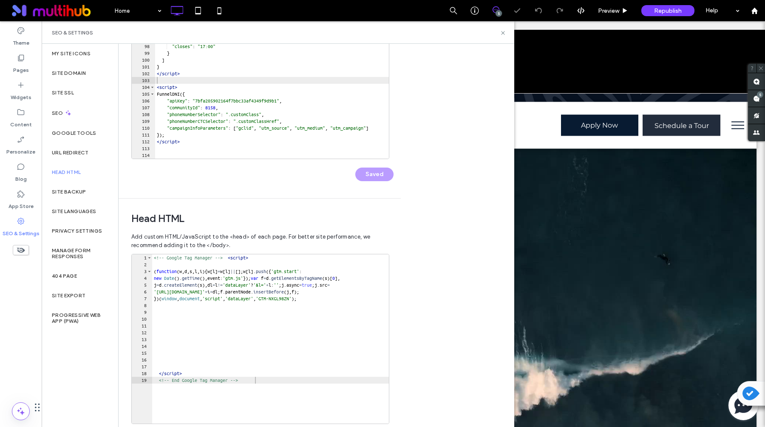
scroll to position [0, 0]
click at [227, 122] on div ""dayOfWeek" : "[DATE]" , "opens" : "10:00" , "closes" : "17:00" } , { "@type" :…" at bounding box center [610, 80] width 910 height 183
click at [270, 122] on div ""dayOfWeek" : "[DATE]" , "opens" : "10:00" , "closes" : "17:00" } , { "@type" :…" at bounding box center [610, 80] width 910 height 183
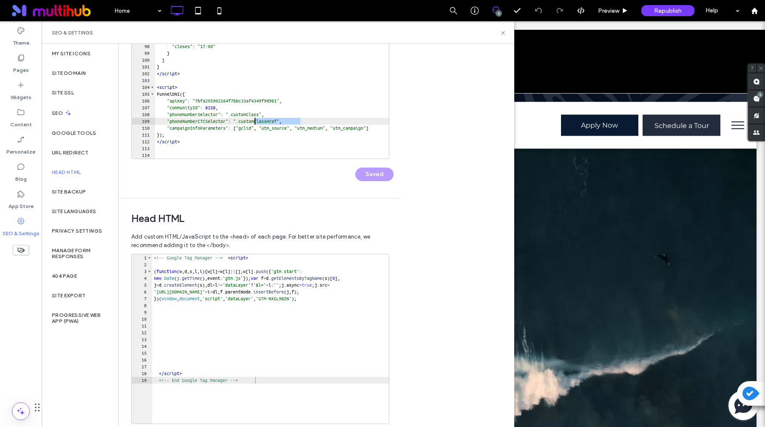
click at [274, 115] on div ""dayOfWeek" : "[DATE]" , "opens" : "10:00" , "closes" : "17:00" } , { "@type" :…" at bounding box center [610, 80] width 910 height 183
click at [298, 121] on div ""dayOfWeek" : "[DATE]" , "opens" : "10:00" , "closes" : "17:00" } , { "@type" :…" at bounding box center [610, 80] width 910 height 183
drag, startPoint x: 309, startPoint y: 122, endPoint x: 138, endPoint y: 116, distance: 171.0
click at [138, 116] on div "** 90 91 92 93 94 95 96 97 98 99 100 101 102 103 104 105 106 107 108 109 110 11…" at bounding box center [260, 74] width 258 height 170
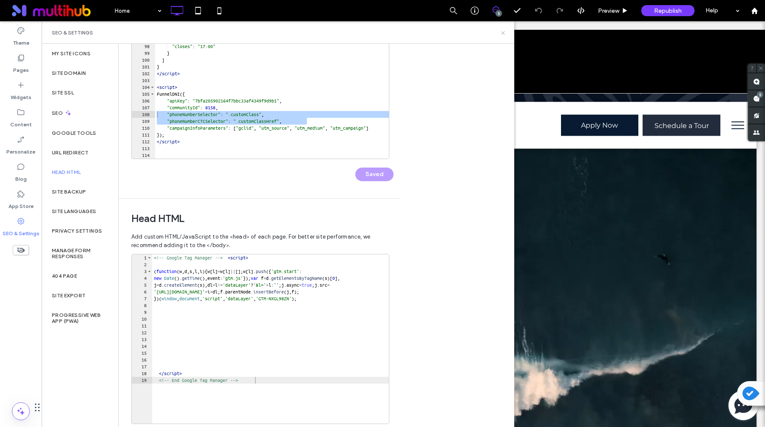
click at [502, 34] on icon at bounding box center [503, 33] width 6 height 6
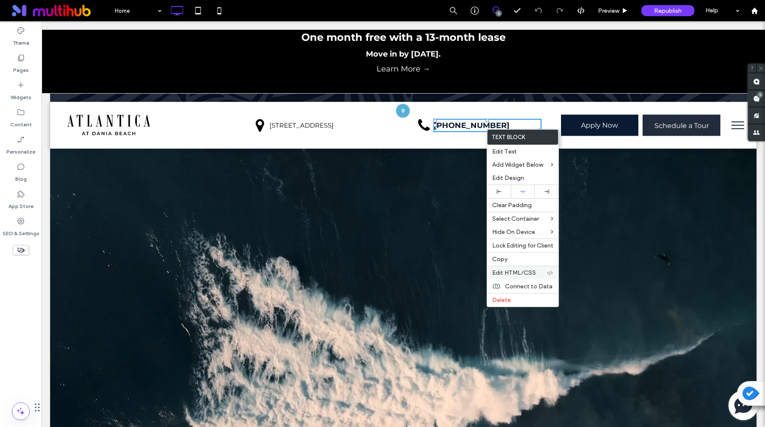
click at [510, 274] on span "Edit HTML/CSS" at bounding box center [514, 272] width 44 height 7
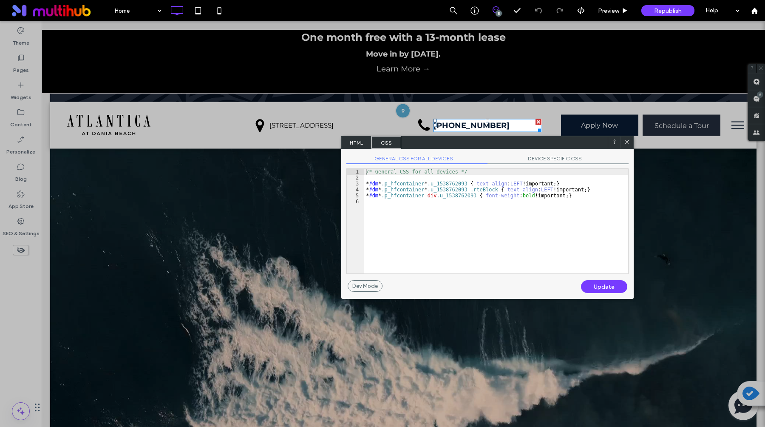
click at [357, 140] on span "HTML" at bounding box center [357, 142] width 30 height 13
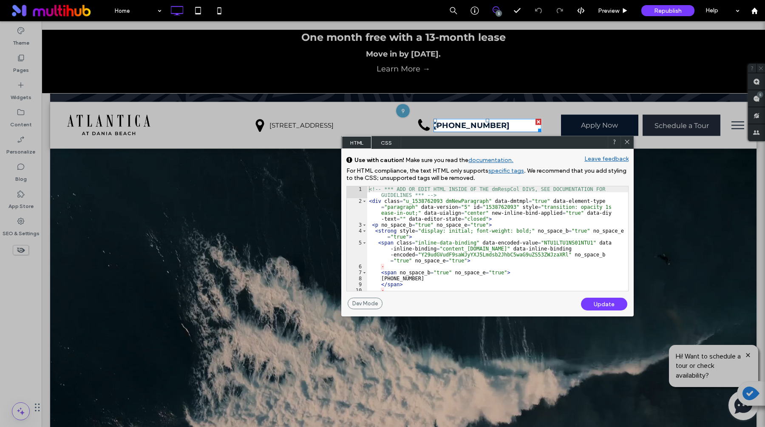
click at [628, 142] on icon at bounding box center [627, 142] width 6 height 6
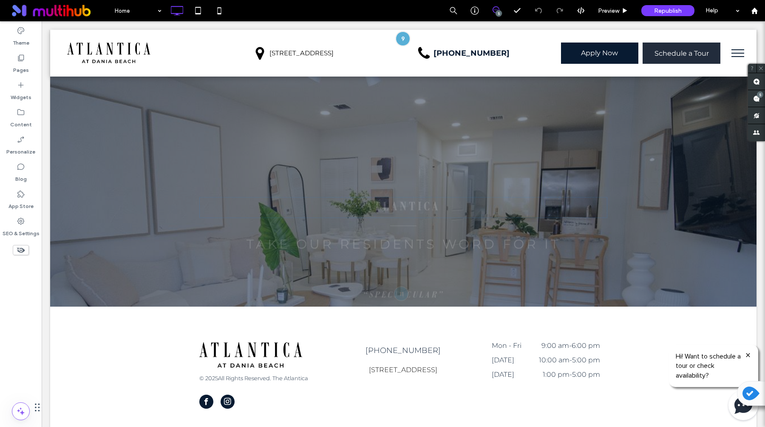
scroll to position [1560, 0]
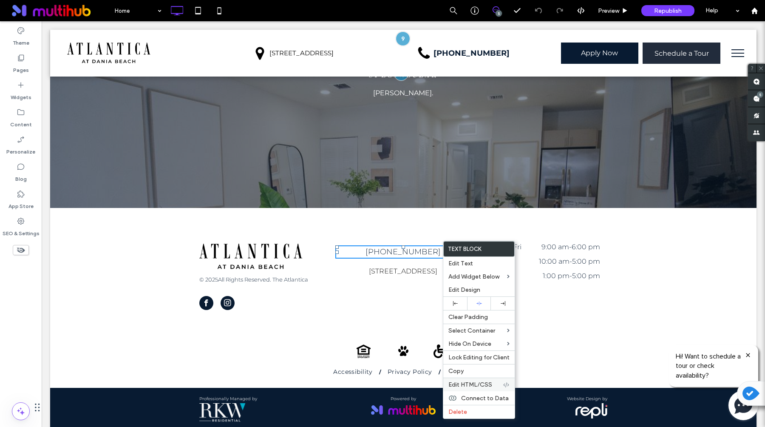
click at [464, 387] on span "Edit HTML/CSS" at bounding box center [470, 384] width 44 height 7
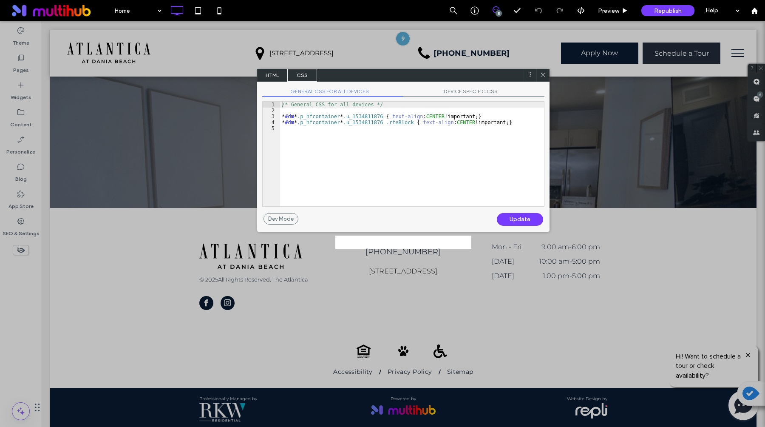
click at [271, 76] on span "HTML" at bounding box center [273, 75] width 30 height 13
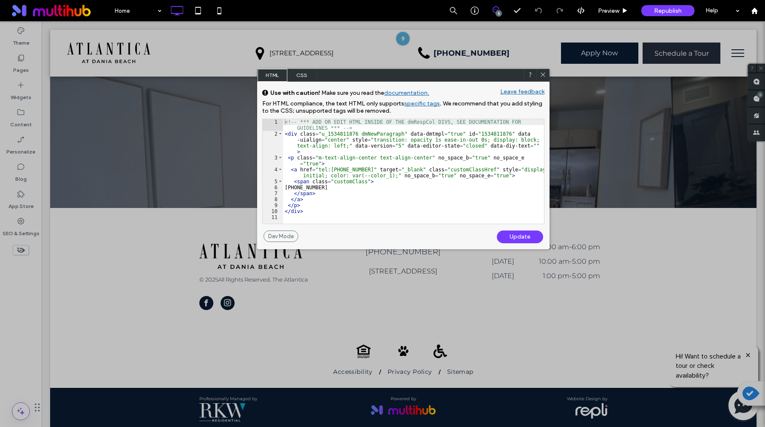
click at [544, 75] on icon at bounding box center [543, 74] width 6 height 6
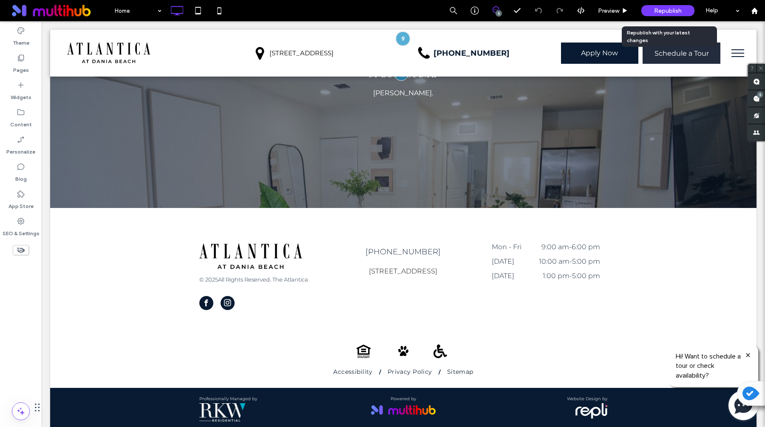
click at [656, 12] on span "Republish" at bounding box center [668, 10] width 28 height 7
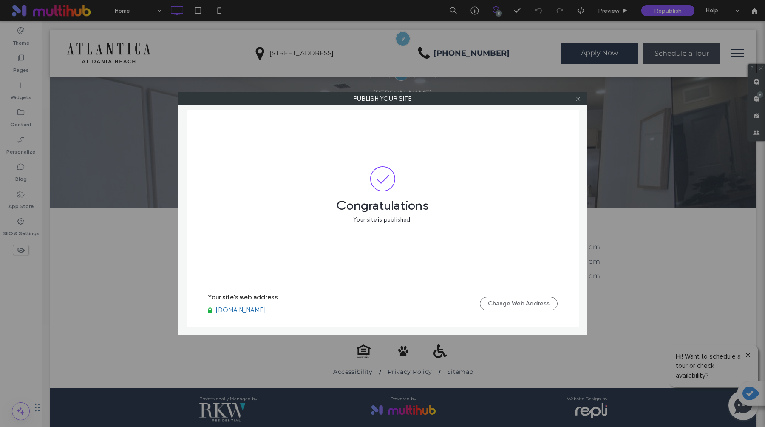
click at [577, 96] on icon at bounding box center [578, 99] width 6 height 6
